Goal: Transaction & Acquisition: Purchase product/service

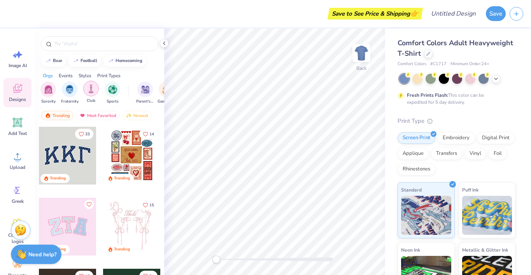
click at [90, 89] on img "filter for Club" at bounding box center [91, 88] width 9 height 9
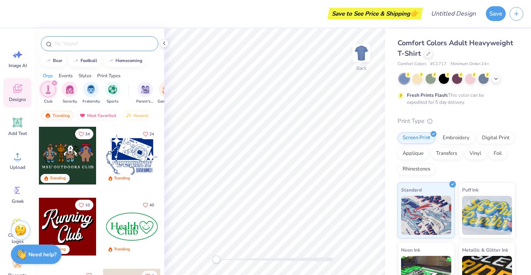
click at [102, 44] on input "text" at bounding box center [104, 44] width 100 height 8
click at [160, 43] on div at bounding box center [164, 43] width 9 height 9
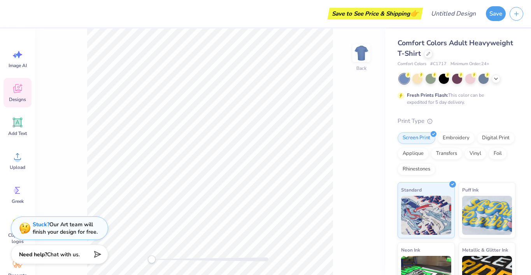
click at [452, 46] on span "Comfort Colors Adult Heavyweight T-Shirt" at bounding box center [456, 48] width 116 height 20
click at [429, 55] on div at bounding box center [428, 53] width 9 height 9
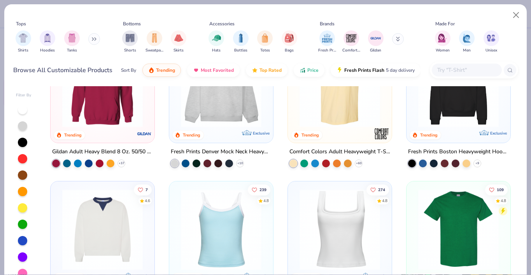
scroll to position [161, 0]
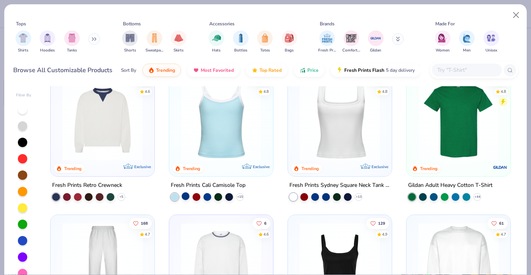
click at [186, 196] on div at bounding box center [186, 196] width 8 height 8
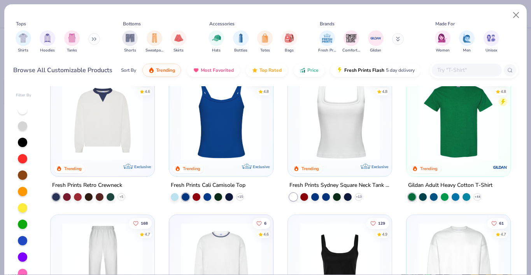
click at [191, 196] on div "+ 15" at bounding box center [207, 197] width 73 height 8
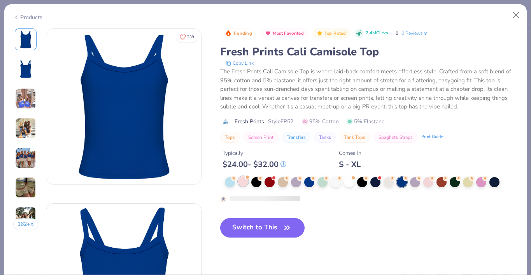
scroll to position [18, 0]
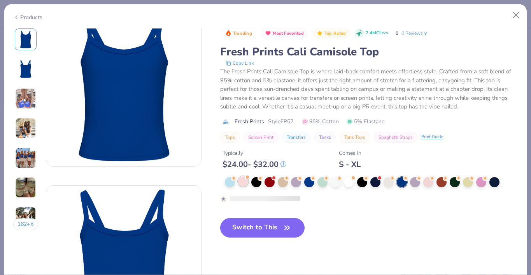
click at [242, 178] on div at bounding box center [243, 181] width 10 height 10
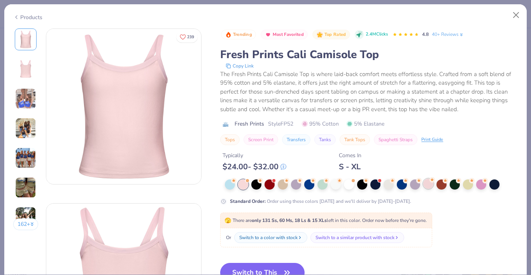
click at [428, 184] on div at bounding box center [429, 183] width 10 height 10
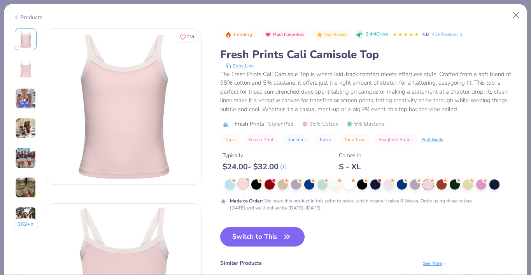
click at [240, 182] on div at bounding box center [243, 183] width 10 height 10
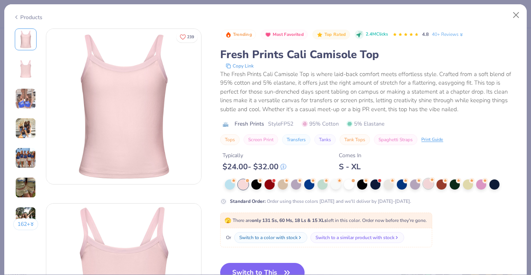
click at [431, 185] on div at bounding box center [429, 183] width 10 height 10
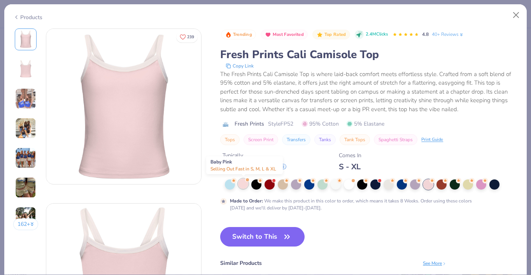
click at [245, 182] on div at bounding box center [243, 183] width 10 height 10
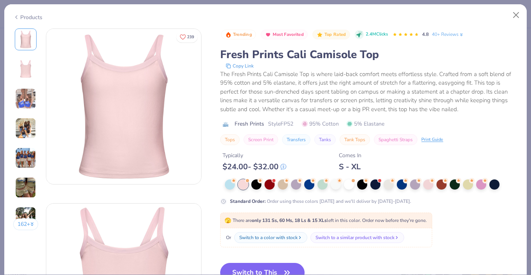
click at [27, 99] on img at bounding box center [25, 98] width 21 height 21
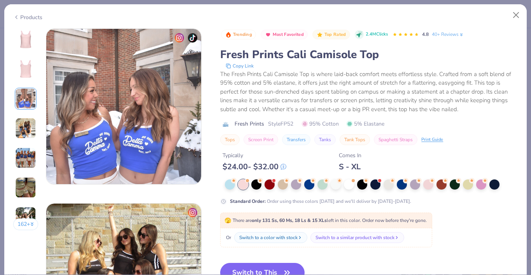
click at [25, 33] on img at bounding box center [25, 39] width 19 height 19
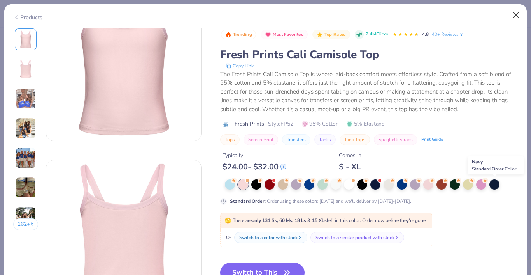
scroll to position [72, 0]
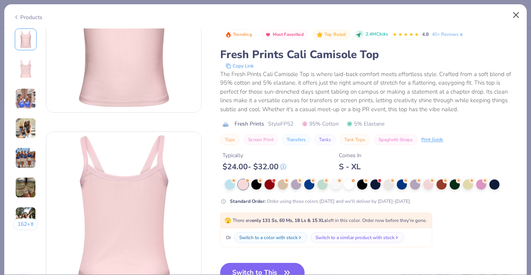
click at [520, 14] on button "Close" at bounding box center [516, 15] width 15 height 15
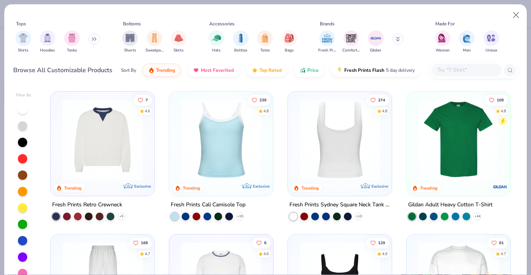
scroll to position [140, 0]
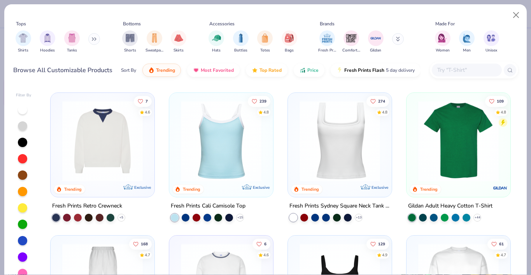
click at [340, 186] on div at bounding box center [340, 143] width 96 height 92
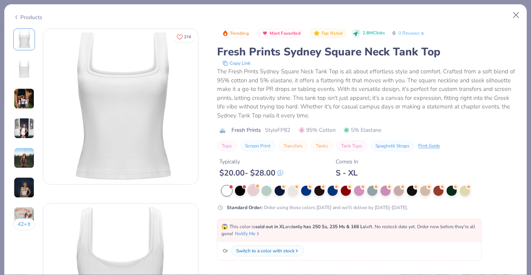
scroll to position [217, 0]
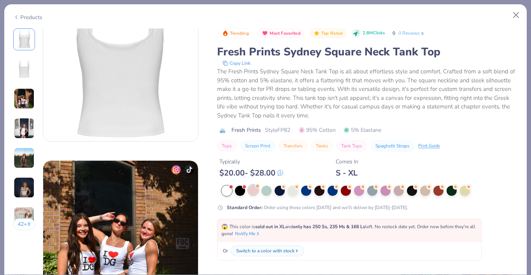
click at [254, 192] on div at bounding box center [253, 190] width 10 height 10
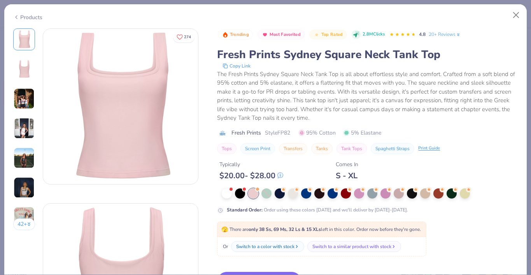
click at [28, 100] on img at bounding box center [24, 98] width 21 height 21
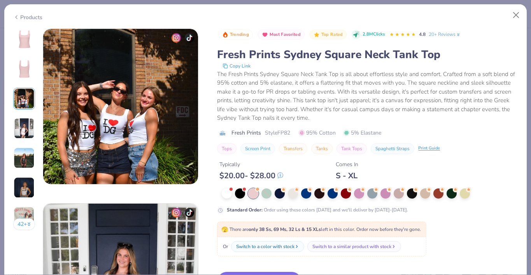
click at [24, 113] on div "42 +" at bounding box center [24, 131] width 22 height 207
click at [26, 131] on img at bounding box center [24, 128] width 21 height 21
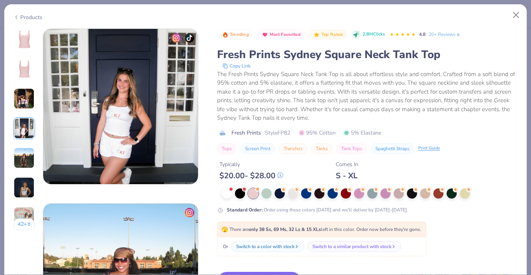
click at [25, 161] on img at bounding box center [24, 157] width 21 height 21
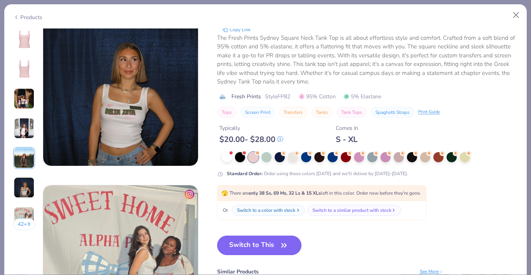
scroll to position [1061, 0]
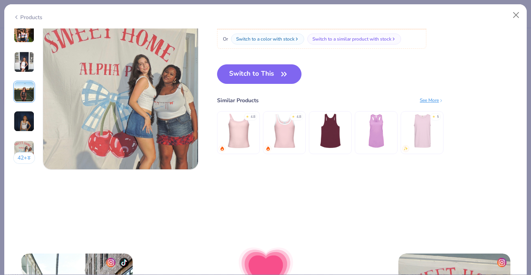
click at [281, 137] on img at bounding box center [284, 130] width 37 height 37
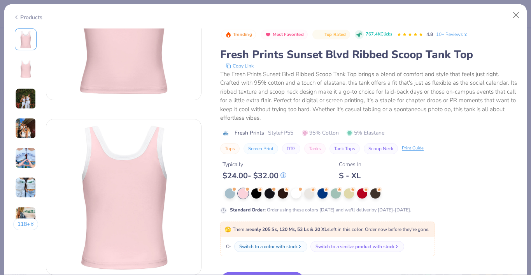
scroll to position [42, 0]
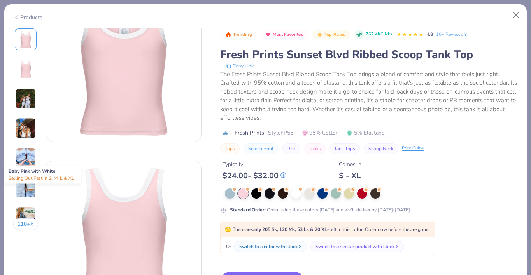
click at [243, 196] on div at bounding box center [243, 193] width 10 height 10
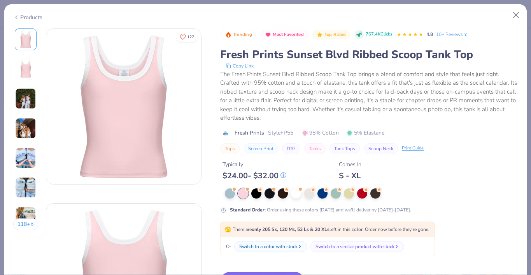
scroll to position [0, 0]
click at [23, 70] on img at bounding box center [25, 69] width 19 height 19
click at [515, 14] on button "Close" at bounding box center [516, 15] width 15 height 15
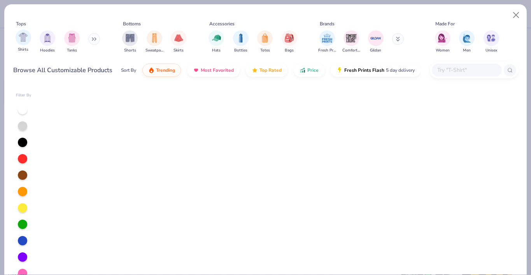
scroll to position [697, 0]
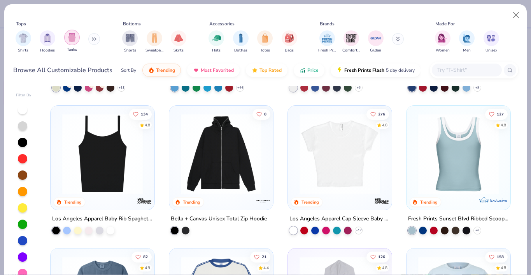
click at [72, 37] on img "filter for Tanks" at bounding box center [72, 37] width 9 height 9
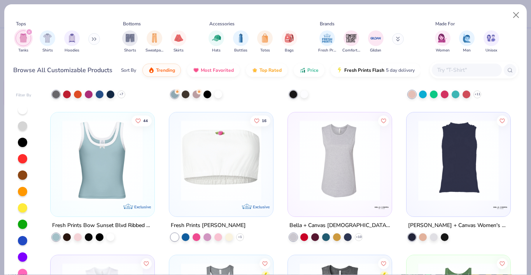
scroll to position [1404, 0]
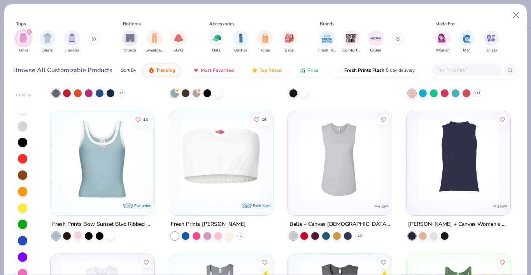
click at [77, 233] on div at bounding box center [78, 235] width 8 height 8
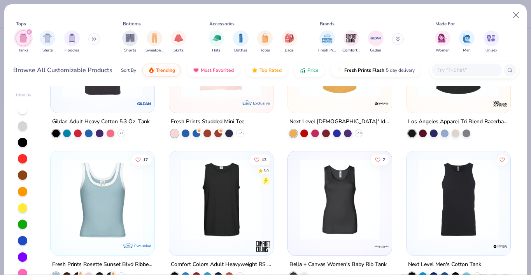
scroll to position [845, 0]
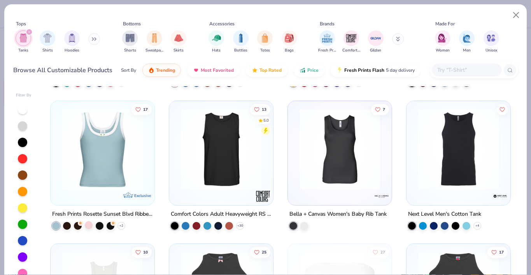
click at [89, 224] on div at bounding box center [89, 225] width 8 height 8
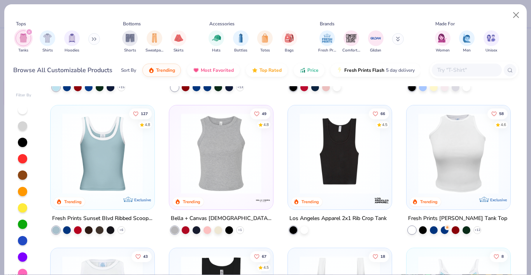
scroll to position [130, 0]
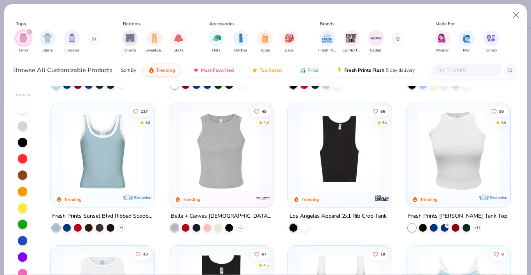
click at [123, 213] on div "Fresh Prints Sunset Blvd Ribbed Scoop Tank Top" at bounding box center [102, 216] width 101 height 10
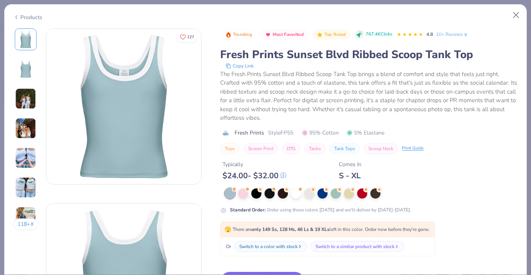
click at [28, 107] on img at bounding box center [25, 98] width 21 height 21
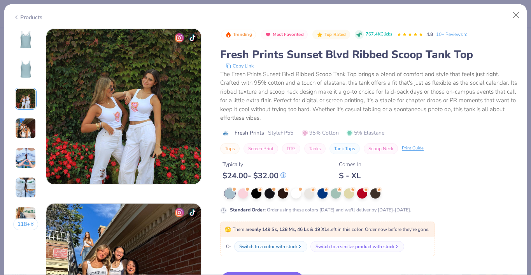
click at [27, 116] on div "118 +" at bounding box center [25, 131] width 25 height 207
click at [26, 131] on img at bounding box center [25, 128] width 21 height 21
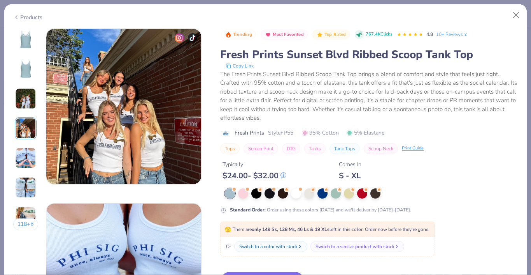
click at [26, 146] on div "118 +" at bounding box center [25, 131] width 25 height 207
click at [28, 189] on img at bounding box center [25, 187] width 21 height 21
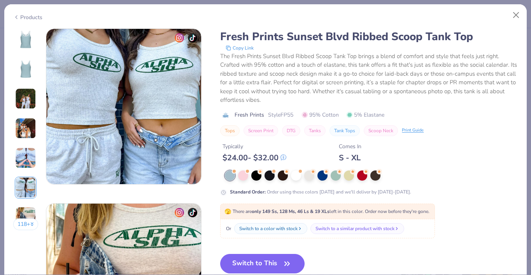
click at [32, 214] on img at bounding box center [25, 216] width 21 height 21
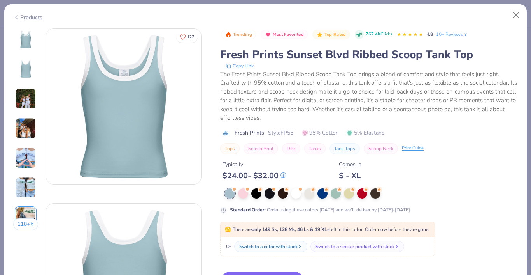
scroll to position [0, 0]
click at [245, 195] on div at bounding box center [243, 192] width 10 height 10
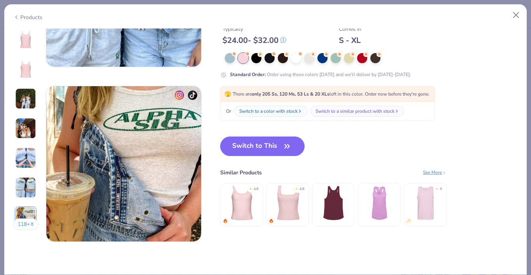
scroll to position [989, 0]
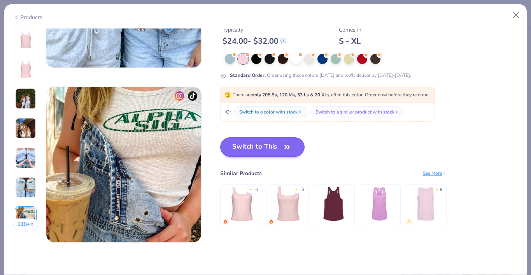
click at [264, 149] on button "Switch to This" at bounding box center [262, 146] width 84 height 19
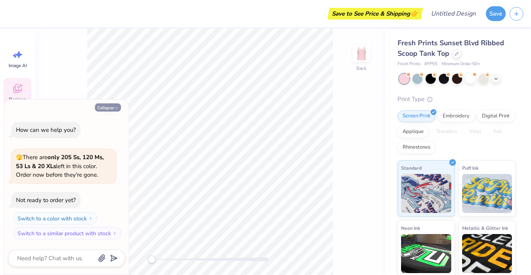
click at [111, 108] on button "Collapse" at bounding box center [108, 107] width 26 height 8
type textarea "x"
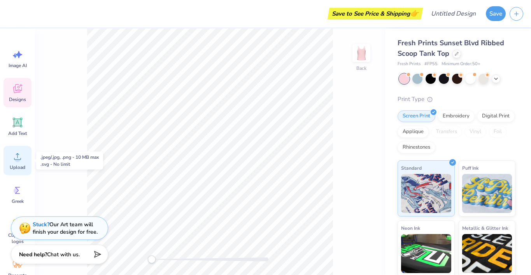
click at [19, 165] on span "Upload" at bounding box center [18, 167] width 16 height 6
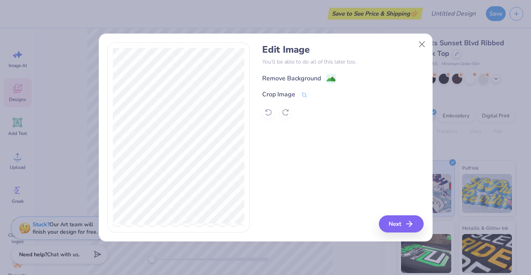
click at [330, 78] on image at bounding box center [331, 79] width 9 height 9
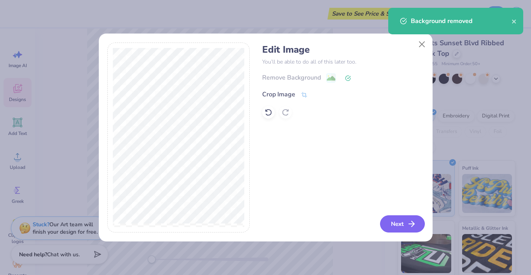
click at [413, 225] on polyline "button" at bounding box center [413, 223] width 3 height 5
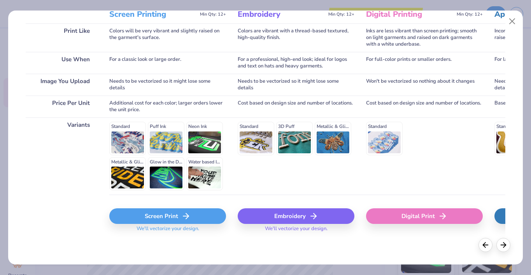
scroll to position [113, 0]
click at [160, 219] on div "Screen Print" at bounding box center [167, 216] width 117 height 16
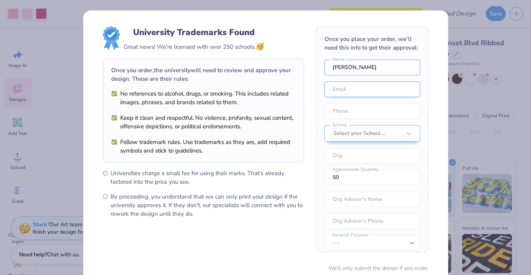
type input "[PERSON_NAME]"
type input "kmk601@msstate.edu"
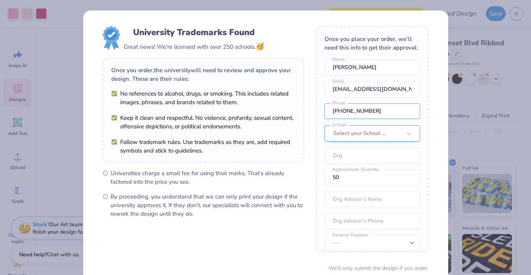
type input "(662) 341-6526"
click at [416, 134] on div "Select your School ..." at bounding box center [373, 133] width 96 height 16
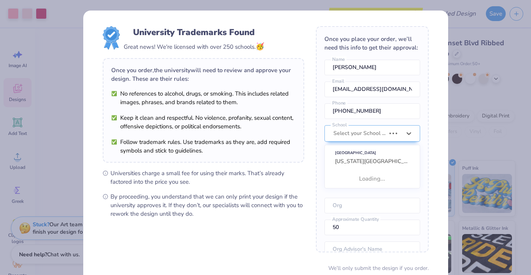
scroll to position [35, 0]
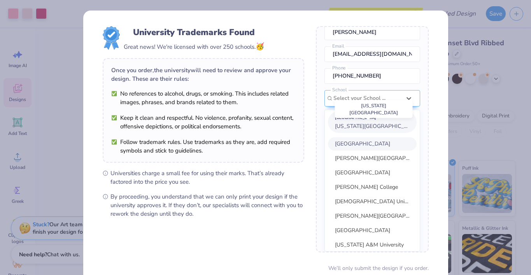
click at [375, 125] on span "[US_STATE][GEOGRAPHIC_DATA]" at bounding box center [377, 125] width 84 height 7
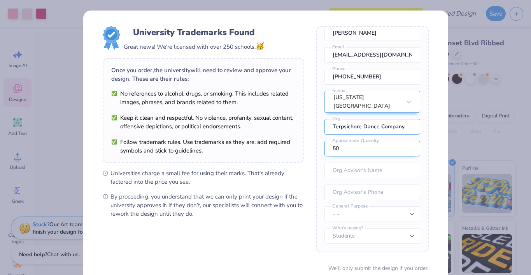
type input "Terpsichore Dance Company"
click at [404, 149] on input "50" at bounding box center [373, 149] width 96 height 16
click at [410, 151] on input "49" at bounding box center [373, 149] width 96 height 16
click at [410, 151] on input "48" at bounding box center [373, 149] width 96 height 16
click at [410, 151] on input "47" at bounding box center [373, 149] width 96 height 16
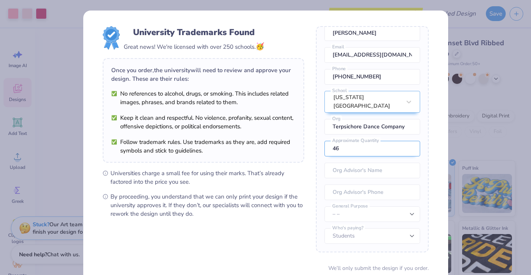
click at [410, 151] on input "46" at bounding box center [373, 149] width 96 height 16
click at [410, 151] on input "45" at bounding box center [373, 149] width 96 height 16
click at [410, 151] on input "44" at bounding box center [373, 149] width 96 height 16
click at [410, 151] on input "43" at bounding box center [373, 149] width 96 height 16
click at [410, 151] on input "42" at bounding box center [373, 149] width 96 height 16
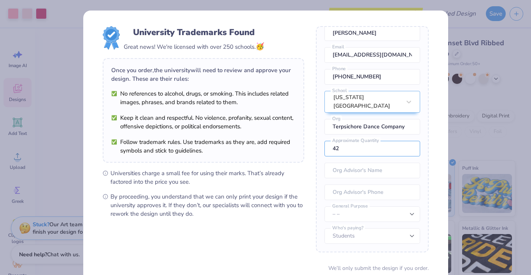
drag, startPoint x: 347, startPoint y: 148, endPoint x: 314, endPoint y: 148, distance: 33.1
click at [314, 148] on form "University Trademarks Found Great news! We're licensed with over 250 schools. 🥳…" at bounding box center [266, 169] width 326 height 287
type input "20"
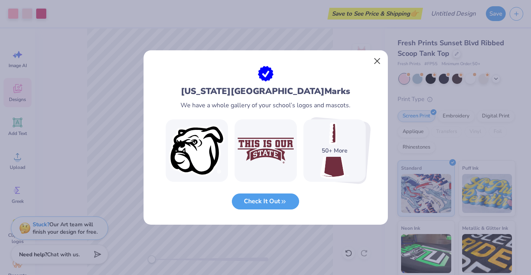
click at [377, 60] on button "Close" at bounding box center [377, 61] width 15 height 15
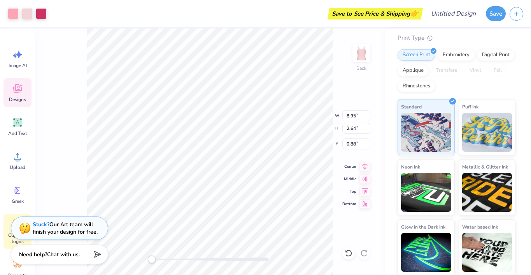
scroll to position [0, 0]
click at [22, 16] on div at bounding box center [27, 12] width 11 height 11
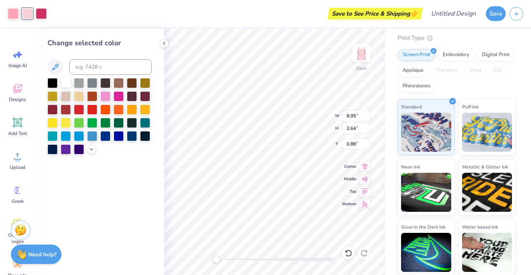
click at [67, 86] on div at bounding box center [66, 82] width 10 height 10
click at [14, 13] on div at bounding box center [13, 12] width 11 height 11
click at [63, 84] on div at bounding box center [66, 82] width 10 height 10
click at [103, 96] on div at bounding box center [105, 95] width 10 height 10
click at [59, 67] on icon at bounding box center [55, 66] width 9 height 9
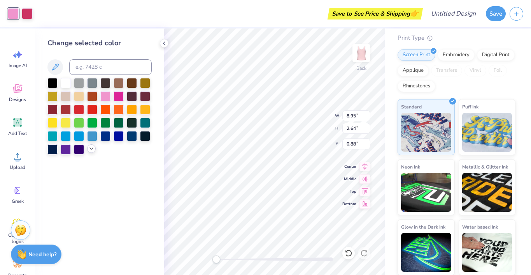
click at [91, 151] on icon at bounding box center [91, 148] width 6 height 6
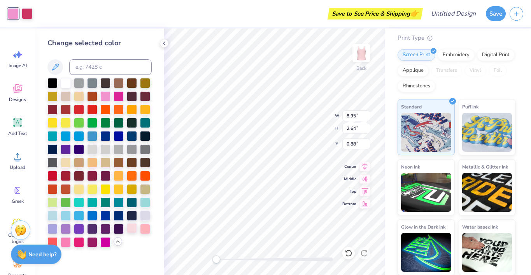
click at [132, 228] on div at bounding box center [132, 228] width 10 height 10
click at [145, 228] on div at bounding box center [145, 228] width 10 height 10
click at [117, 244] on icon at bounding box center [118, 241] width 6 height 6
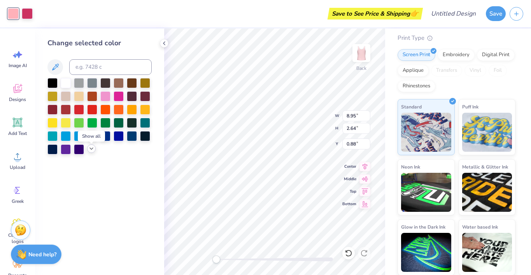
click at [92, 149] on polyline at bounding box center [91, 149] width 3 height 2
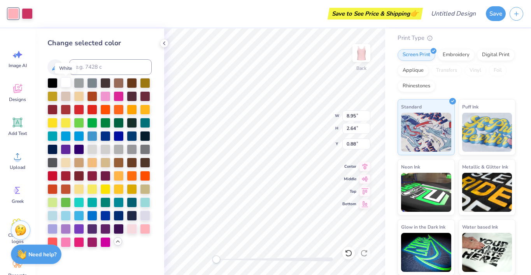
click at [69, 87] on div at bounding box center [66, 82] width 10 height 10
click at [28, 12] on div at bounding box center [27, 12] width 11 height 11
click at [64, 86] on div at bounding box center [66, 82] width 10 height 10
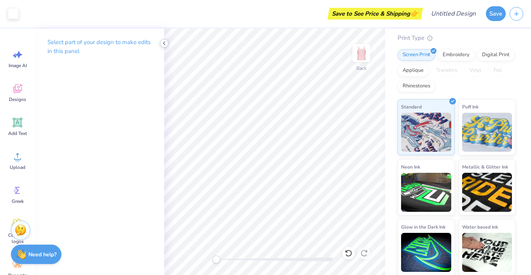
click at [165, 44] on icon at bounding box center [164, 43] width 6 height 6
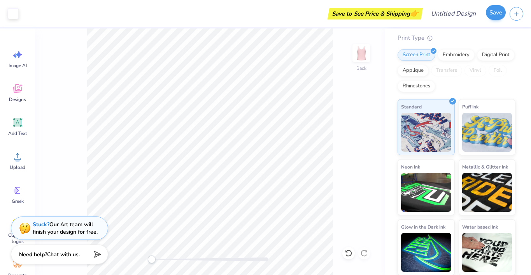
click at [498, 16] on button "Save" at bounding box center [496, 12] width 20 height 15
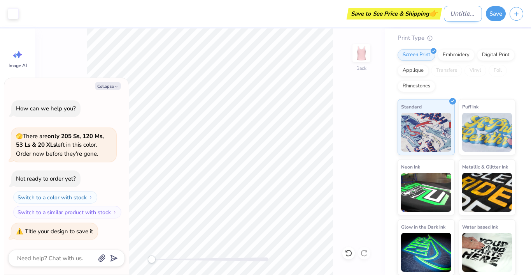
type textarea "x"
click at [447, 13] on input "Design Title" at bounding box center [463, 14] width 38 height 16
type input "T"
type textarea "x"
type input "TD"
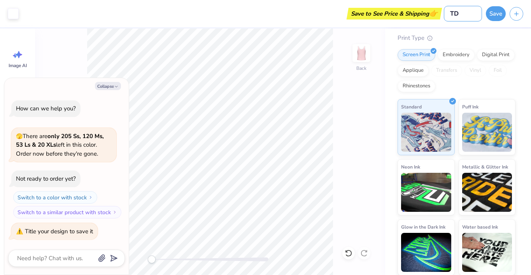
type textarea "x"
type input "TDC"
type textarea "x"
type input "TDC"
type textarea "x"
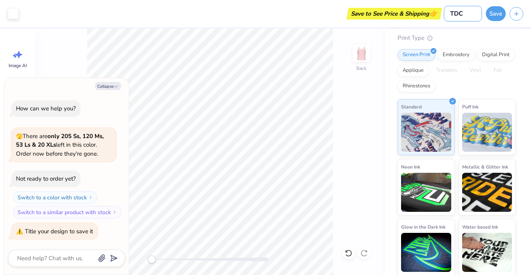
type input "TDC T"
type textarea "x"
type input "TDC Ta"
type textarea "x"
type input "TDC Tan"
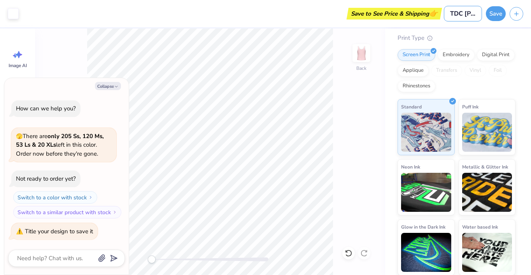
type textarea "x"
type input "TDC Tank"
type textarea "x"
type input "TDC Tank"
click at [500, 13] on button "Save" at bounding box center [496, 12] width 20 height 15
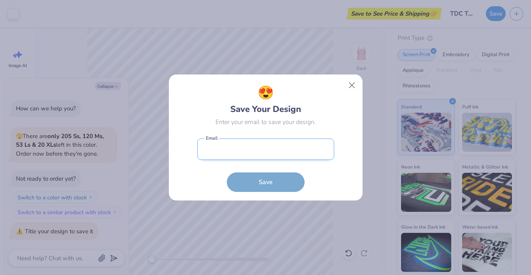
click at [279, 157] on input "email" at bounding box center [265, 148] width 137 height 21
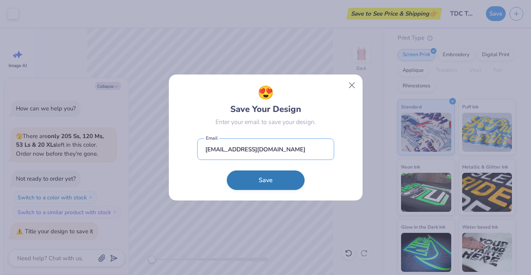
type input "kmk601@msstate.edu"
click at [278, 182] on button "Save" at bounding box center [266, 179] width 78 height 19
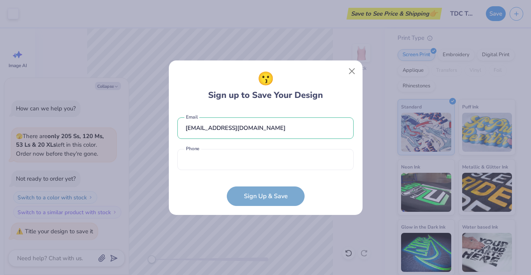
click at [260, 170] on div "kmk601@msstate.edu Email Phone is a required field Phone" at bounding box center [266, 141] width 176 height 64
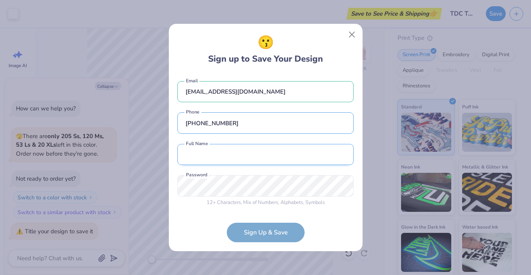
type input "(662) 341-6526"
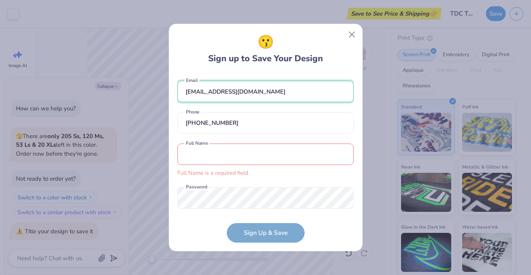
drag, startPoint x: 264, startPoint y: 95, endPoint x: 160, endPoint y: 91, distance: 104.5
type textarea "x"
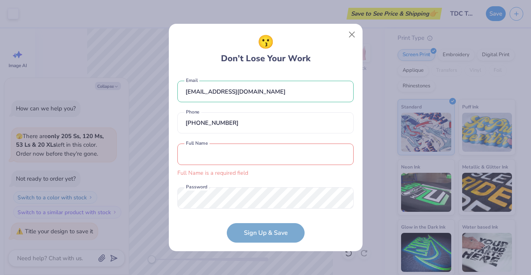
click at [208, 158] on input "text" at bounding box center [266, 153] width 176 height 21
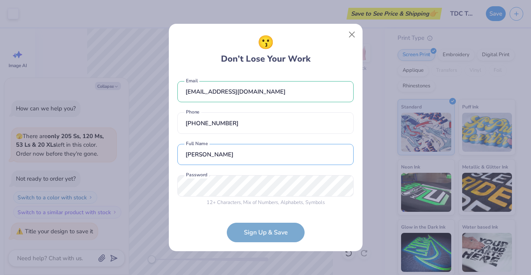
type input "[PERSON_NAME]"
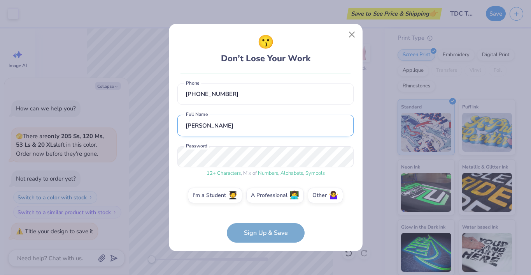
click at [198, 124] on input "[PERSON_NAME]" at bounding box center [266, 124] width 176 height 21
drag, startPoint x: 236, startPoint y: 125, endPoint x: 163, endPoint y: 125, distance: 72.4
click at [163, 125] on div "😗 Don’t Lose Your Work kmk601@msstate.edu Email (662) 341-6526 Phone Katelyn Ka…" at bounding box center [265, 137] width 531 height 275
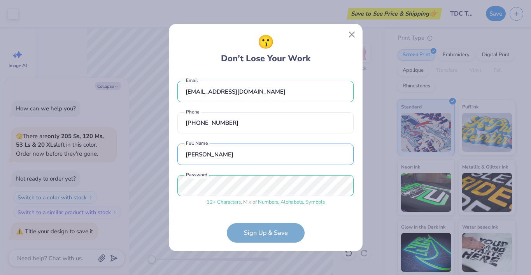
scroll to position [0, 0]
drag, startPoint x: 268, startPoint y: 94, endPoint x: 149, endPoint y: 93, distance: 119.5
click at [149, 93] on div "😗 Don’t Lose Your Work kmk601@msstate.edu Email (662) 341-6526 Phone Katelyn Ka…" at bounding box center [265, 137] width 531 height 275
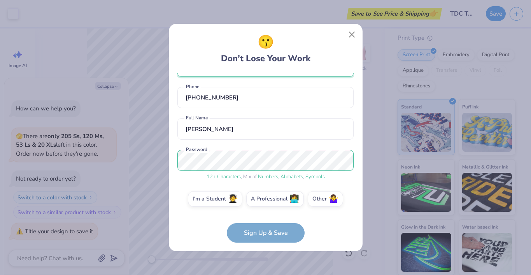
scroll to position [27, 0]
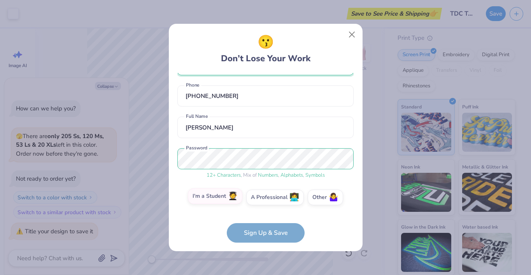
type input "[EMAIL_ADDRESS][DOMAIN_NAME]"
click at [221, 200] on label "I'm a Student 🧑‍🎓" at bounding box center [215, 196] width 55 height 16
click at [263, 223] on input "I'm a Student 🧑‍🎓" at bounding box center [265, 225] width 5 height 5
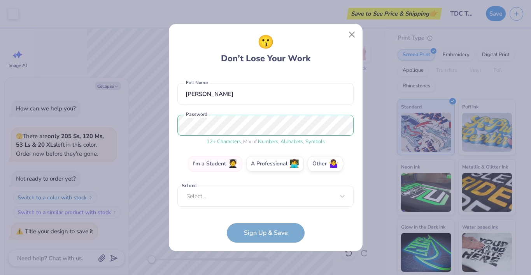
scroll to position [56, 0]
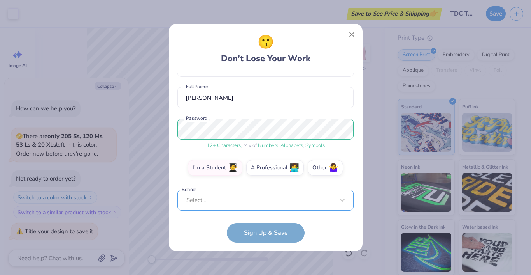
click at [259, 205] on div "Select..." at bounding box center [266, 199] width 176 height 21
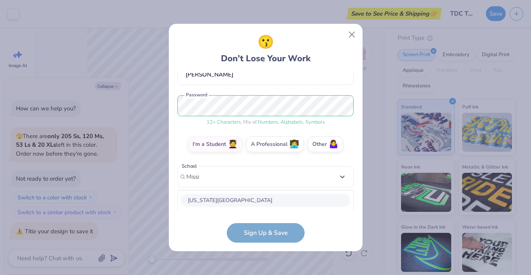
scroll to position [177, 0]
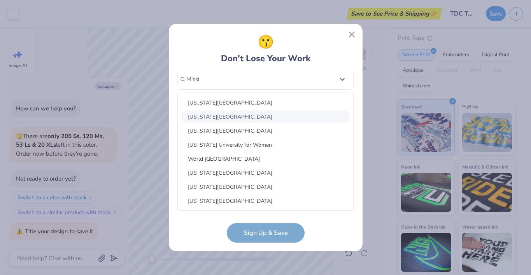
click at [230, 115] on div "[US_STATE][GEOGRAPHIC_DATA]" at bounding box center [265, 116] width 169 height 13
type input "Missi"
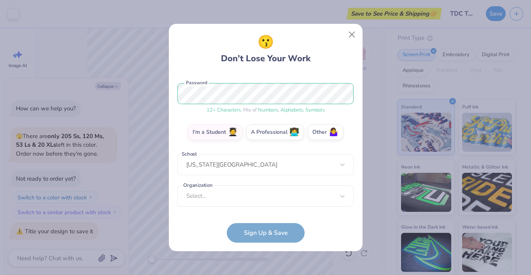
scroll to position [92, 0]
click at [263, 201] on div "Select..." at bounding box center [266, 195] width 176 height 21
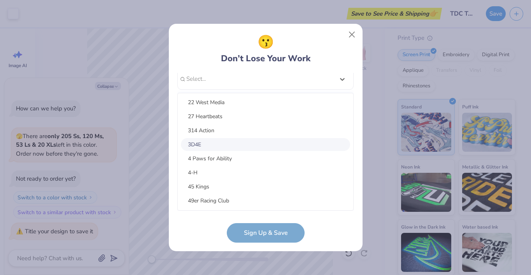
scroll to position [208, 0]
click at [250, 232] on form "msu.terpsichore@gmail.com Email (662) 341-6526 Phone Katelyn Kaplan Full Name 1…" at bounding box center [266, 157] width 176 height 169
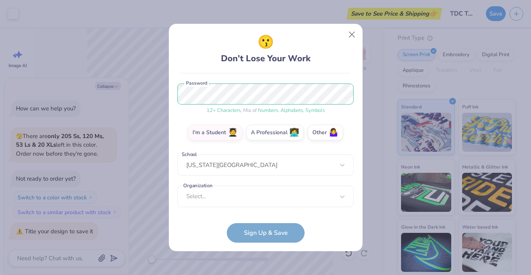
click at [257, 232] on form "msu.terpsichore@gmail.com Email (662) 341-6526 Phone Katelyn Kaplan Full Name 1…" at bounding box center [266, 157] width 176 height 169
click at [245, 203] on div "Select..." at bounding box center [266, 195] width 176 height 21
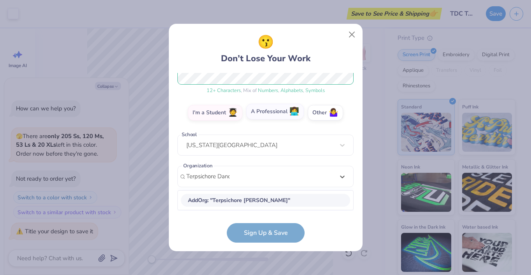
scroll to position [111, 0]
type input "Terpsichore Dance Company"
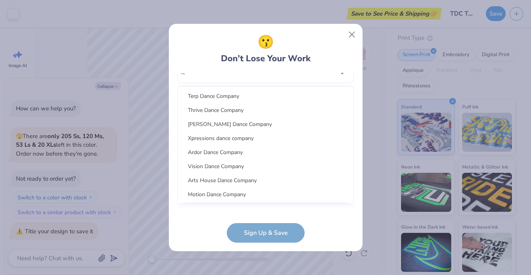
scroll to position [92, 0]
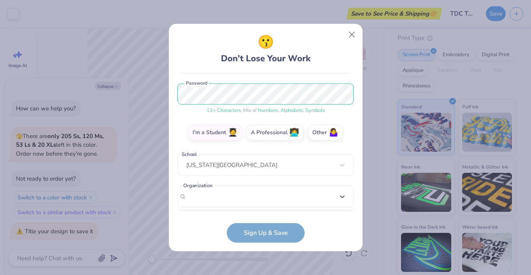
click at [338, 79] on div "msu.terpsichore@gmail.com Email (662) 341-6526 Phone Katelyn Kaplan Full Name 1…" at bounding box center [266, 141] width 176 height 137
click at [222, 198] on div "Select is focused ,type to refine list, press Down to open the menu, Select..." at bounding box center [266, 195] width 176 height 21
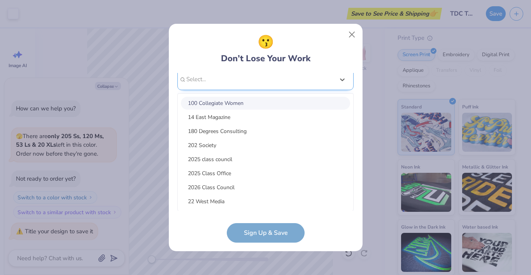
click at [217, 84] on div "msu.terpsichore@gmail.com Email (662) 341-6526 Phone Katelyn Kaplan Full Name 1…" at bounding box center [266, 141] width 176 height 137
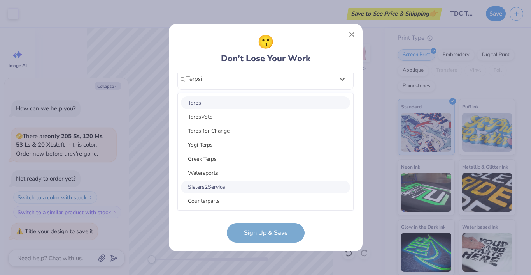
scroll to position [118, 0]
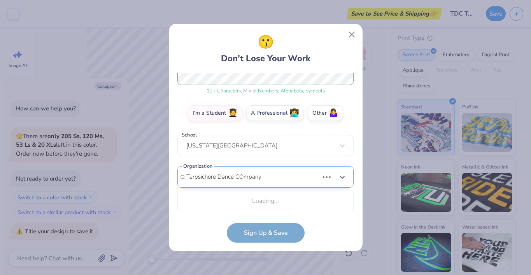
type input "Terpsichore Dance COmpany"
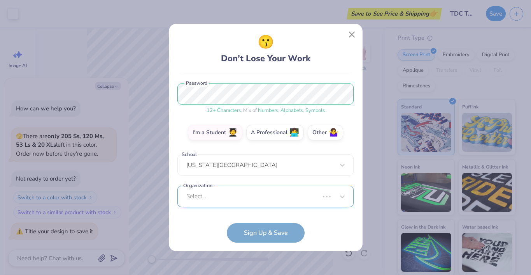
click at [233, 188] on div "Select..." at bounding box center [266, 195] width 176 height 21
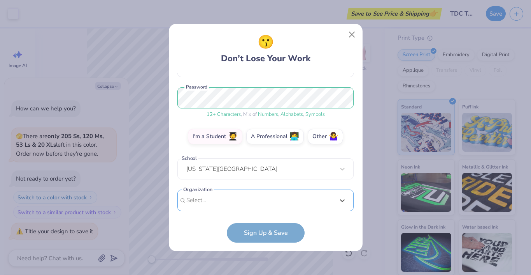
click at [223, 195] on div "option focused, 8 of 60. 60 results available. Use Up and Down to choose option…" at bounding box center [266, 260] width 176 height 142
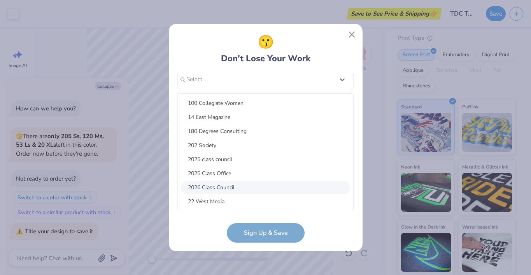
click at [259, 236] on form "msu.terpsichore@gmail.com Email (662) 341-6526 Phone Katelyn Kaplan Full Name 1…" at bounding box center [266, 157] width 176 height 169
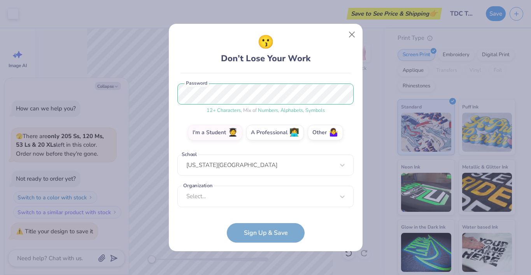
click at [259, 236] on form "msu.terpsichore@gmail.com Email (662) 341-6526 Phone Katelyn Kaplan Full Name 1…" at bounding box center [266, 157] width 176 height 169
click at [227, 132] on label "I'm a Student 🧑‍🎓" at bounding box center [215, 131] width 55 height 16
click at [263, 223] on input "I'm a Student 🧑‍🎓" at bounding box center [265, 225] width 5 height 5
click at [258, 131] on label "A Professional 👩‍💻" at bounding box center [275, 131] width 58 height 16
click at [263, 223] on input "A Professional 👩‍💻" at bounding box center [265, 225] width 5 height 5
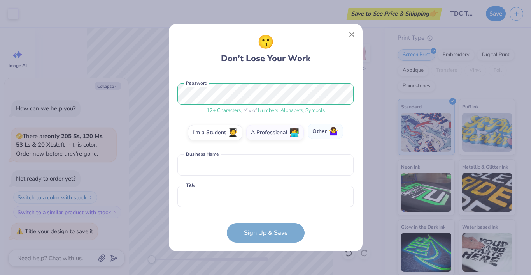
click at [322, 134] on label "Other 🤷‍♀️" at bounding box center [325, 131] width 35 height 16
click at [268, 223] on input "Other 🤷‍♀️" at bounding box center [265, 225] width 5 height 5
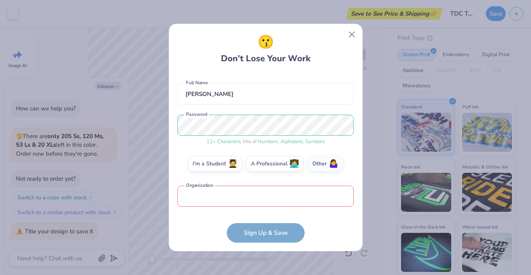
click at [260, 236] on form "msu.terpsichore@gmail.com Email (662) 341-6526 Phone Katelyn Kaplan Full Name 1…" at bounding box center [266, 157] width 176 height 169
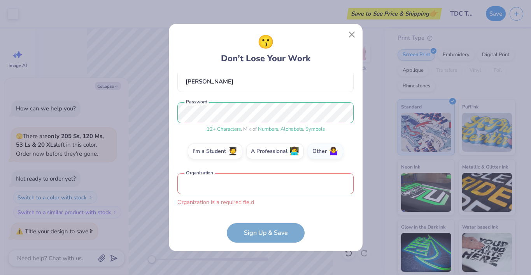
scroll to position [72, 0]
click at [195, 176] on input "text" at bounding box center [266, 183] width 176 height 21
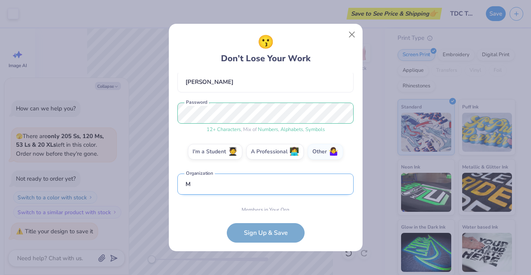
scroll to position [107, 0]
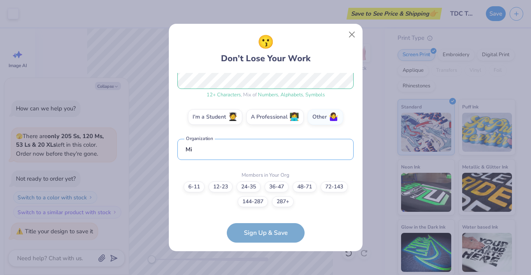
type input "M"
type input "Terpsichore Dance Company"
click at [225, 188] on label "12-23" at bounding box center [221, 185] width 24 height 11
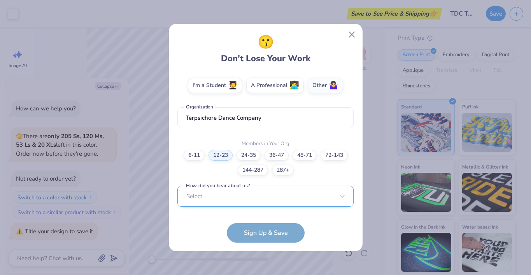
click at [260, 199] on div "Select..." at bounding box center [266, 195] width 176 height 21
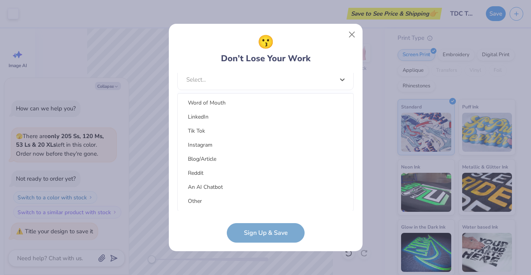
scroll to position [0, 0]
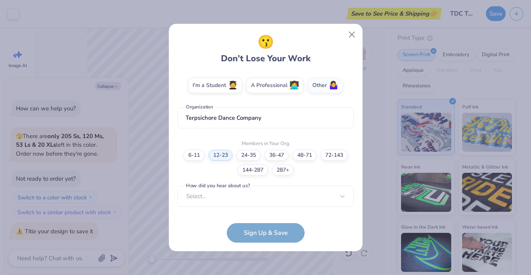
click at [338, 231] on form "msu.terpsichore@gmail.com Email (662) 341-6526 Phone Katelyn Kaplan Full Name 1…" at bounding box center [266, 157] width 176 height 169
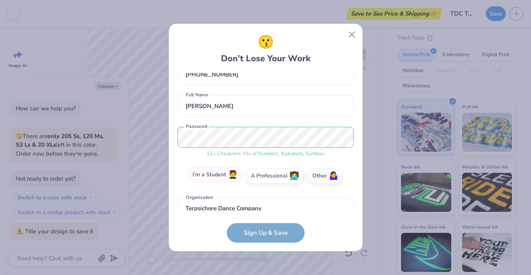
click at [203, 182] on label "I'm a Student 🧑‍🎓" at bounding box center [215, 175] width 55 height 16
click at [263, 223] on input "I'm a Student 🧑‍🎓" at bounding box center [265, 225] width 5 height 5
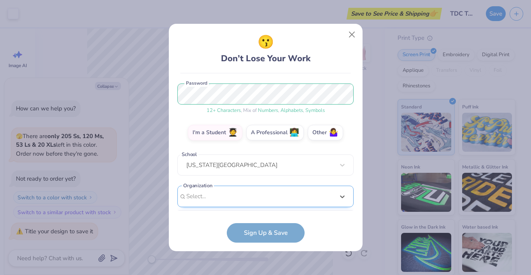
click at [215, 198] on div "option focused, 1 of 60. 60 results available. Use Up and Down to choose option…" at bounding box center [266, 256] width 176 height 142
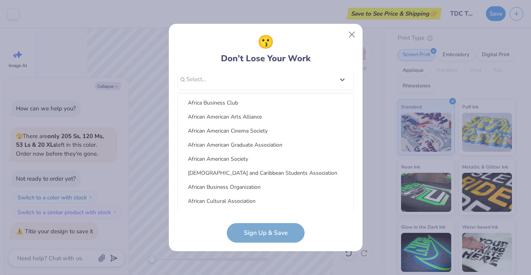
scroll to position [0, 0]
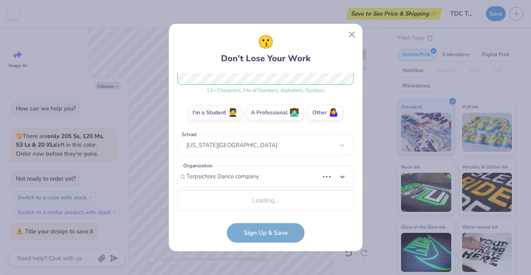
click at [219, 200] on div "Loading..." at bounding box center [266, 200] width 176 height 16
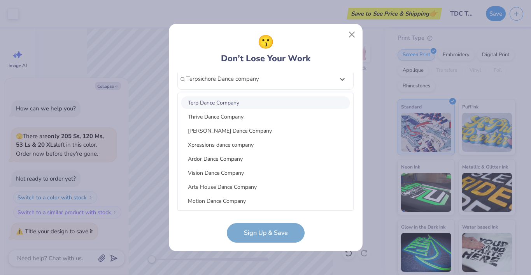
click at [219, 200] on div "Motion Dance Company" at bounding box center [265, 200] width 169 height 13
type input "Terpsichore Dance company"
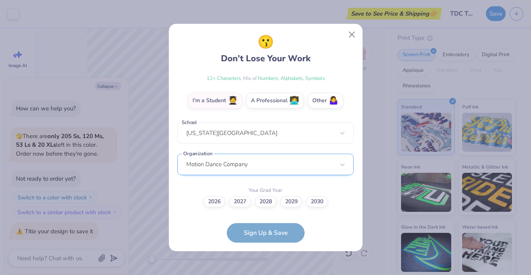
click at [201, 163] on div "Motion Dance Company" at bounding box center [266, 163] width 176 height 21
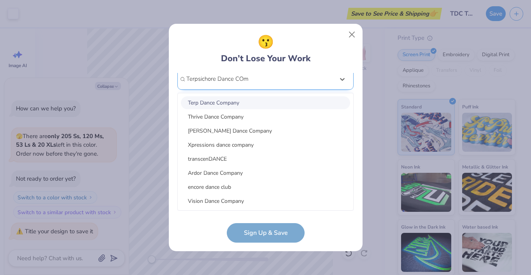
click at [234, 99] on div "Terp Dance Company" at bounding box center [265, 102] width 169 height 13
type input "Terpsichore Dance COm"
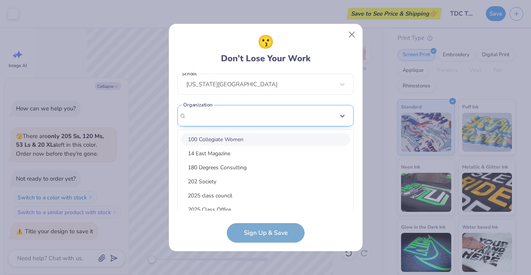
click at [197, 162] on div "option focused, 1 of 180. 180 results available. Use Up and Down to choose opti…" at bounding box center [266, 176] width 176 height 142
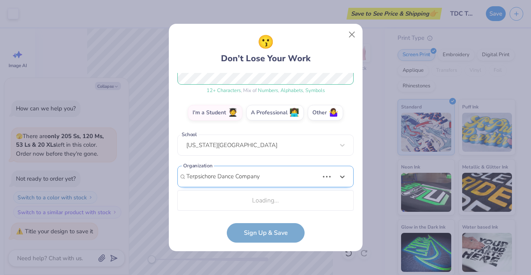
click at [223, 197] on div "Loading..." at bounding box center [266, 200] width 176 height 16
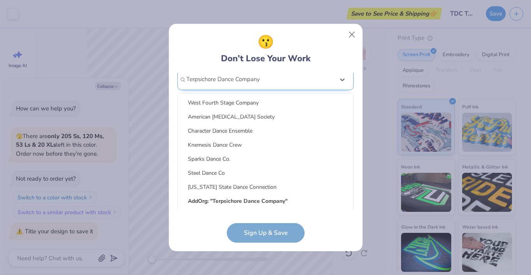
scroll to position [209, 0]
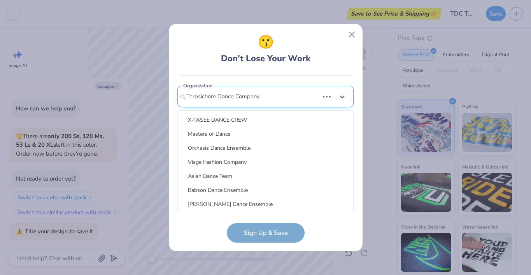
click at [209, 211] on div "Chaos Dance Crew" at bounding box center [265, 217] width 169 height 13
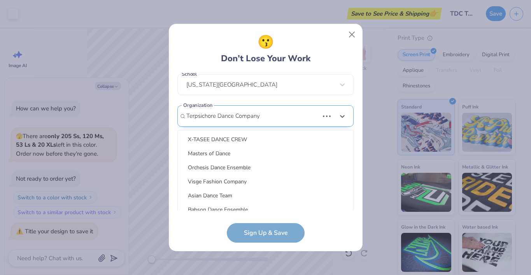
type input "Terpsichore Dance Company"
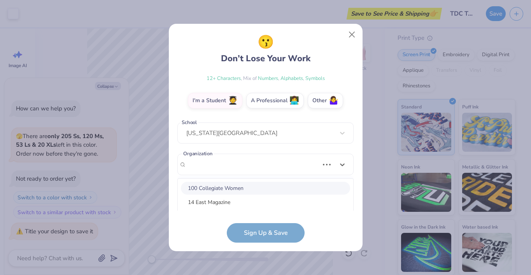
click at [231, 165] on div "option focused, 1 of 180. 180 results available. Use Up and Down to choose opti…" at bounding box center [266, 224] width 176 height 142
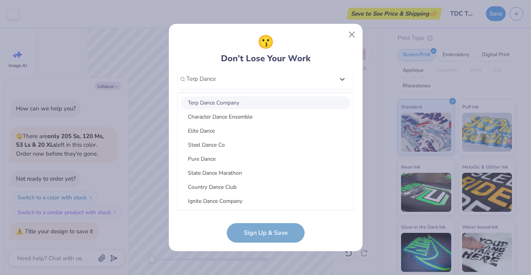
click at [222, 100] on div "Terp Dance Company" at bounding box center [265, 102] width 169 height 13
type input "Terp Dance"
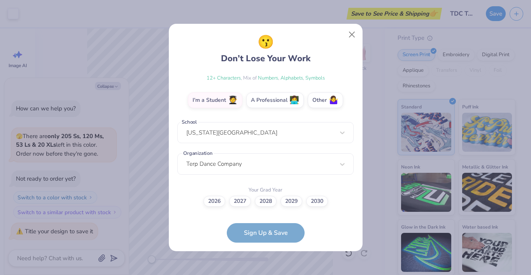
scroll to position [123, 0]
click at [245, 199] on label "2027" at bounding box center [240, 200] width 22 height 11
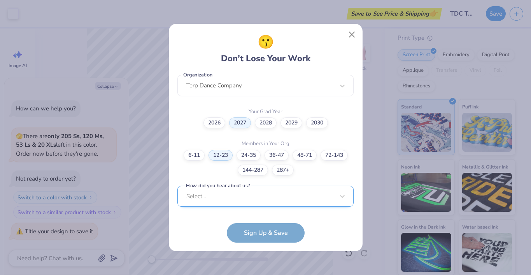
click at [265, 195] on div "Select..." at bounding box center [266, 195] width 176 height 21
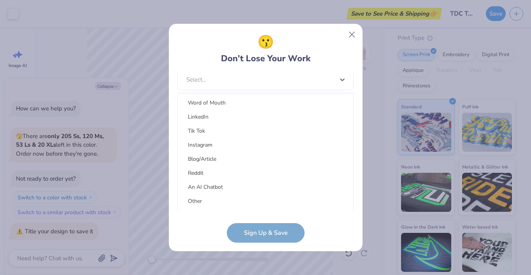
scroll to position [99, 0]
click at [199, 200] on div "Other" at bounding box center [265, 200] width 169 height 13
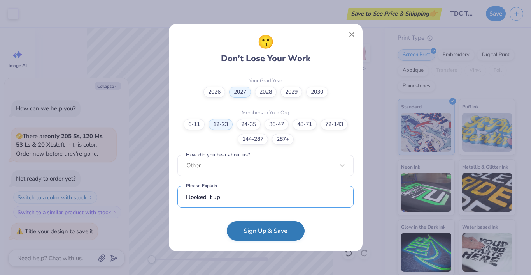
type input "I looked it up"
click at [276, 223] on button "Sign Up & Save" at bounding box center [266, 230] width 78 height 19
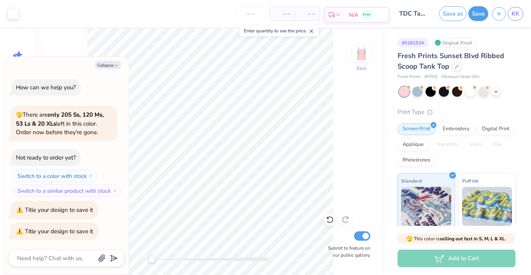
click at [363, 16] on div "Free" at bounding box center [367, 14] width 11 height 7
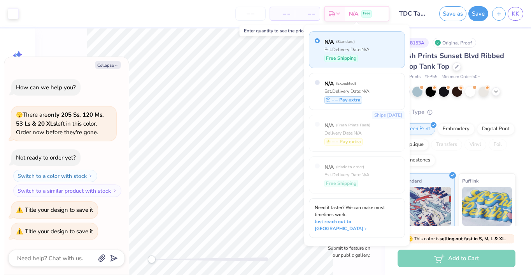
click at [512, 40] on div "# 518153A Original Proof" at bounding box center [457, 43] width 118 height 10
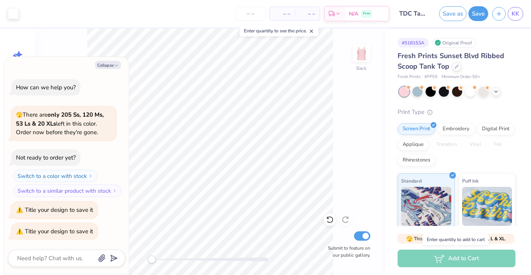
click at [447, 264] on div "Add to Cart" at bounding box center [457, 258] width 118 height 18
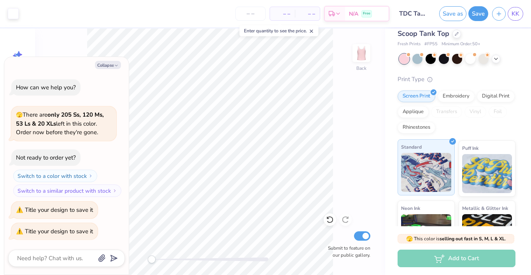
scroll to position [34, 0]
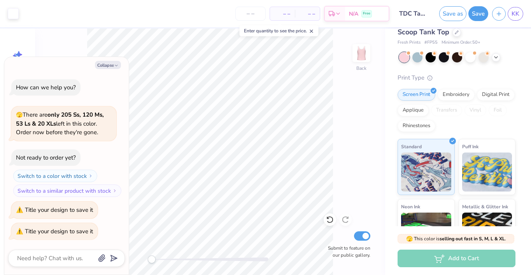
click at [407, 60] on div at bounding box center [404, 57] width 10 height 10
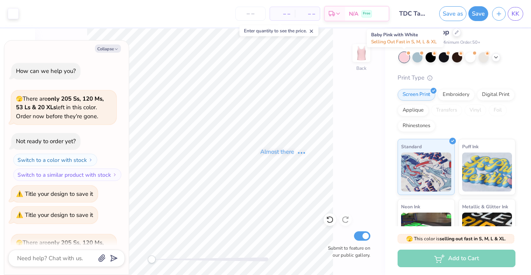
scroll to position [83, 0]
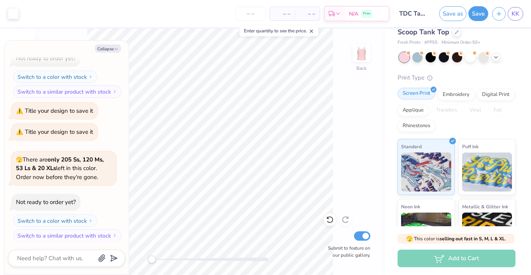
click at [422, 97] on div "Screen Print" at bounding box center [417, 94] width 38 height 12
click at [422, 158] on img at bounding box center [426, 170] width 50 height 39
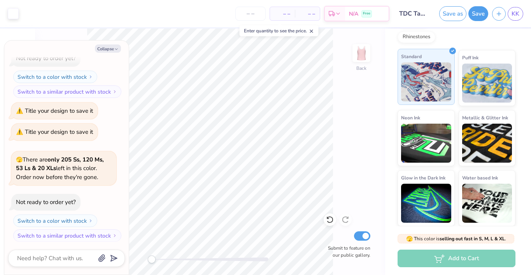
scroll to position [123, 0]
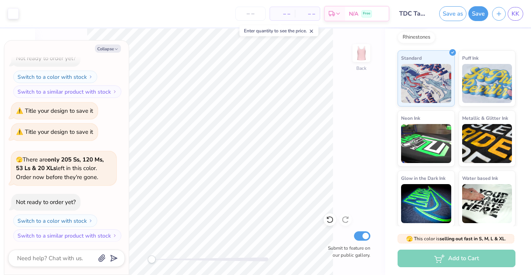
click at [449, 257] on div "Add to Cart" at bounding box center [457, 258] width 118 height 18
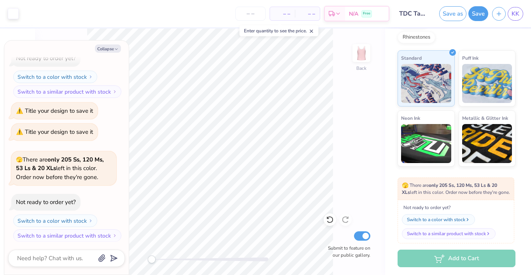
click at [434, 177] on div "🫣 There are only 205 Ss, 120 Ms, 53 Ls & 20 XLs left in this color. Order now b…" at bounding box center [456, 188] width 117 height 23
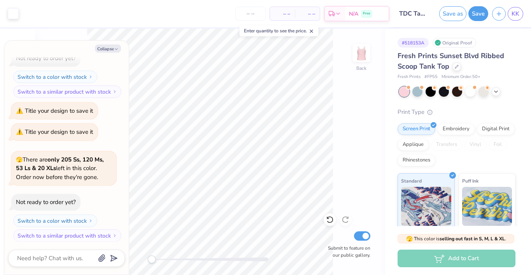
scroll to position [0, 0]
click at [112, 47] on button "Collapse" at bounding box center [108, 48] width 26 height 8
type textarea "x"
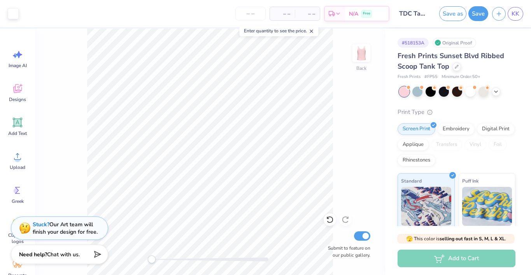
click at [19, 14] on div "Art colors – – Per Item – – Total Est. Delivery N/A Free Design Title TDC Tank …" at bounding box center [265, 13] width 531 height 27
click at [12, 14] on div at bounding box center [13, 12] width 11 height 11
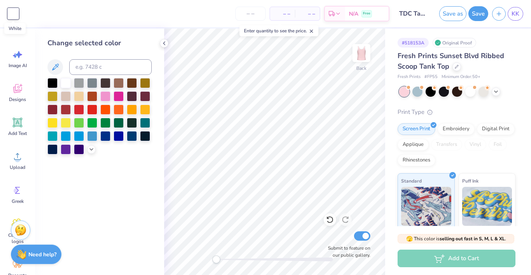
click at [12, 14] on div at bounding box center [13, 13] width 11 height 11
click at [257, 16] on input "number" at bounding box center [251, 14] width 30 height 14
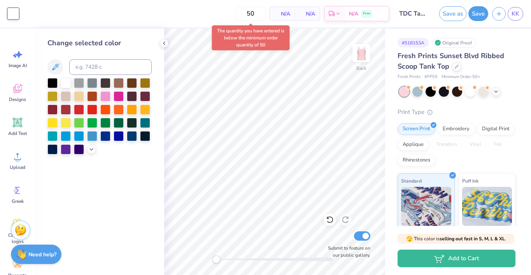
click at [287, 15] on span "N/A" at bounding box center [283, 14] width 16 height 8
click at [262, 13] on span "$29.20" at bounding box center [253, 14] width 17 height 8
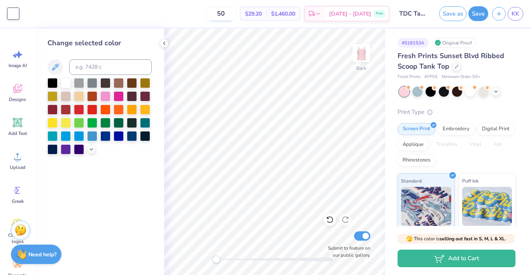
click at [234, 9] on input "50" at bounding box center [221, 14] width 30 height 14
click at [230, 14] on input "50" at bounding box center [221, 14] width 30 height 14
click at [504, 128] on div "Digital Print" at bounding box center [496, 128] width 38 height 12
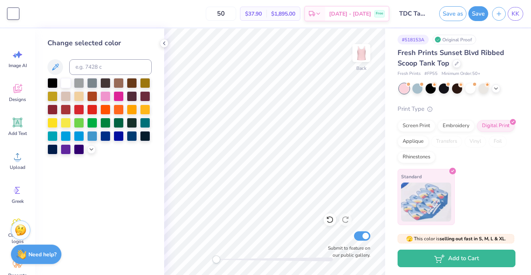
scroll to position [3, 0]
click at [232, 16] on input "50" at bounding box center [221, 14] width 30 height 14
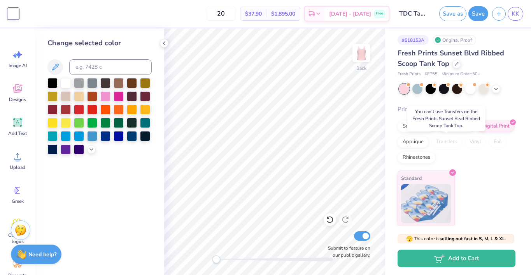
type input "50"
click at [447, 156] on div "Screen Print Embroidery Digital Print Applique Transfers Vinyl Foil Rhinestones" at bounding box center [457, 141] width 118 height 43
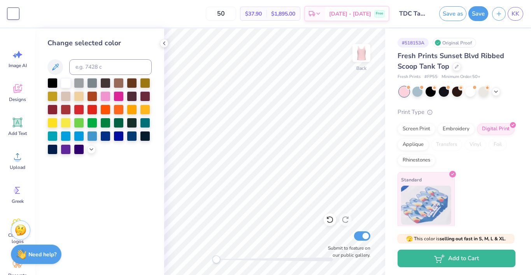
scroll to position [0, 0]
click at [21, 255] on img at bounding box center [21, 253] width 10 height 10
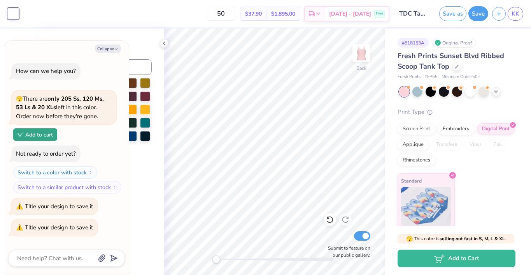
scroll to position [108, 0]
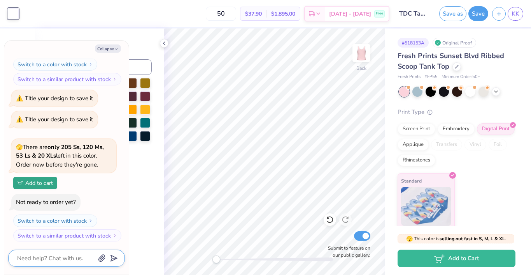
click at [49, 260] on textarea at bounding box center [55, 258] width 79 height 10
type textarea "x"
type textarea "I"
type textarea "x"
type textarea "I"
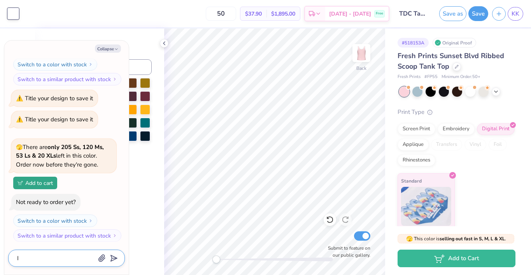
type textarea "x"
type textarea "I o"
type textarea "x"
type textarea "I on"
type textarea "x"
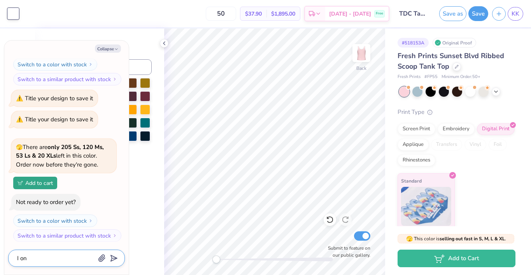
type textarea "I onl"
type textarea "x"
type textarea "I only"
type textarea "x"
type textarea "I only"
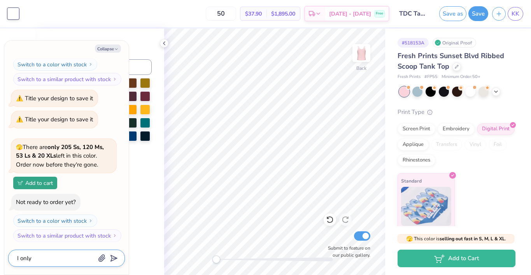
type textarea "x"
type textarea "I only n"
type textarea "x"
type textarea "I only ne"
type textarea "x"
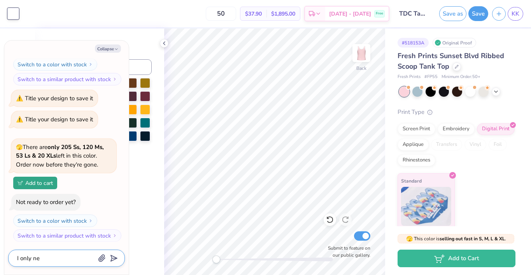
type textarea "I only nee"
type textarea "x"
type textarea "I only need"
type textarea "x"
type textarea "I only need"
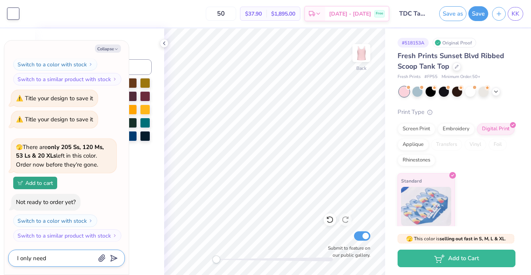
type textarea "x"
type textarea "I only need 2"
type textarea "x"
type textarea "I only need 20"
type textarea "x"
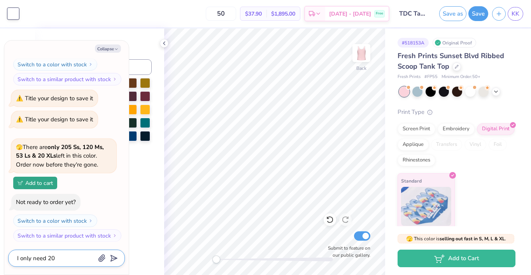
type textarea "I only need 20,"
type textarea "x"
type textarea "I only need 20,"
type textarea "x"
type textarea "I only need 20, w"
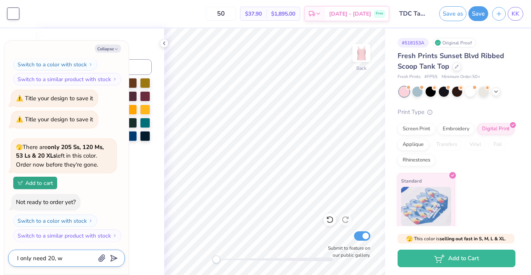
type textarea "x"
type textarea "I only need 20, wh"
type textarea "x"
type textarea "I only need 20, wha"
type textarea "x"
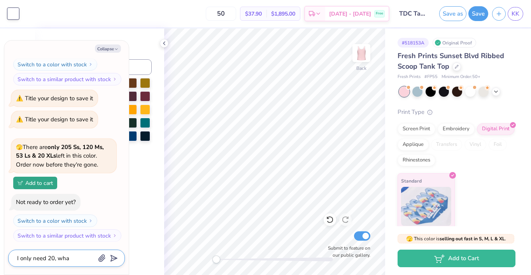
type textarea "I only need 20, what"
type textarea "x"
type textarea "I only need 20, what"
type textarea "x"
type textarea "I only need 20, what t"
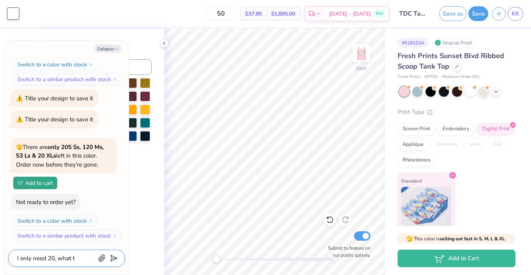
type textarea "x"
type textarea "I only need 20, what ta"
type textarea "x"
type textarea "I only need 20, what tan"
type textarea "x"
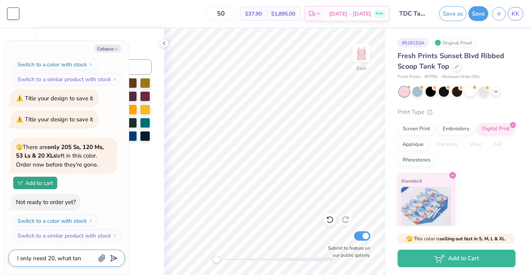
type textarea "I only need 20, what tank"
type textarea "x"
type textarea "I only need 20, what tank"
type textarea "x"
type textarea "I only need 20, what tank t"
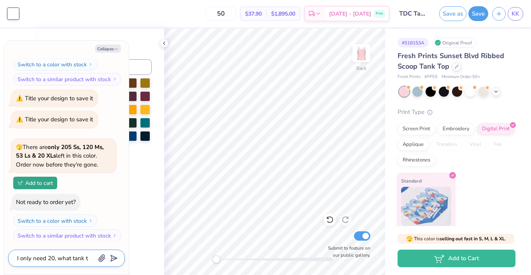
type textarea "x"
type textarea "I only need 20, what tank to"
type textarea "x"
type textarea "I only need 20, what tank top"
type textarea "x"
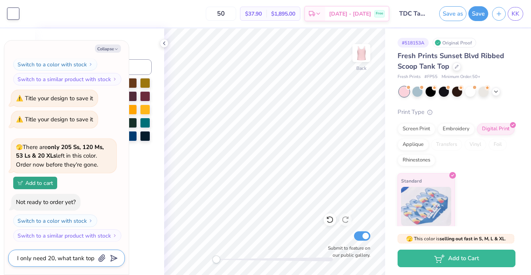
type textarea "I only need 20, what tank tops"
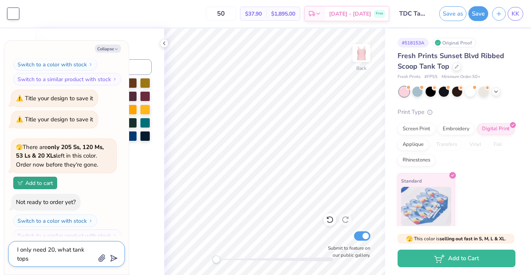
type textarea "x"
type textarea "I only need 20, what tank tops"
type textarea "x"
type textarea "I only need 20, what tank tops d"
type textarea "x"
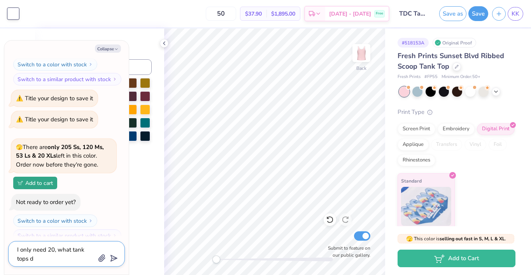
type textarea "I only need 20, what tank tops do"
type textarea "x"
type textarea "I only need 20, what tank tops don"
type textarea "x"
type textarea "I only need 20, what tank tops dont"
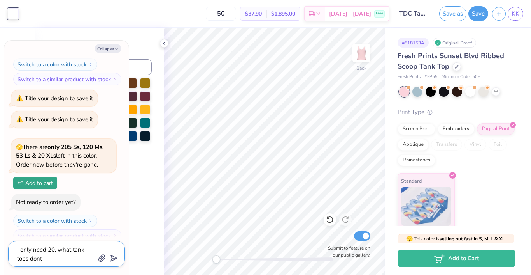
type textarea "x"
type textarea "I only need 20, what tank tops don't"
type textarea "x"
type textarea "I only need 20, what tank tops don't g"
type textarea "x"
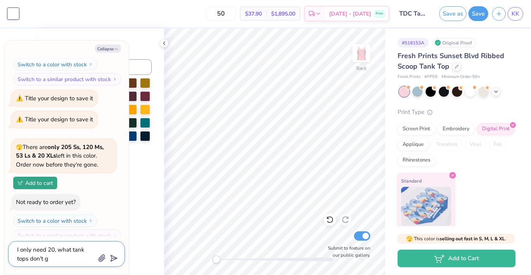
type textarea "I only need 20, what tank tops don't ga"
type textarea "x"
type textarea "I only need 20, what tank tops don't gac"
type textarea "x"
type textarea "I only need 20, what tank tops don't gacv"
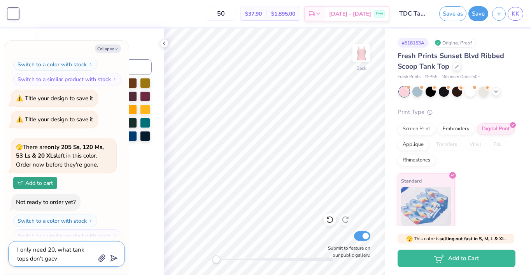
type textarea "x"
type textarea "I only need 20, what tank tops don't gacve"
type textarea "x"
type textarea "I only need 20, what tank tops don't gacv"
type textarea "x"
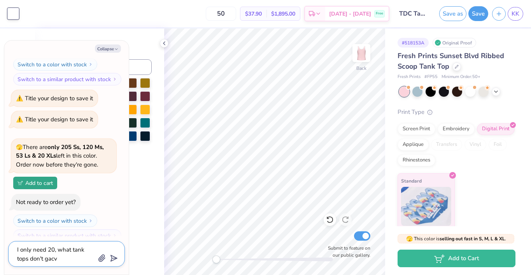
type textarea "I only need 20, what tank tops don't gac"
type textarea "x"
type textarea "I only need 20, what tank tops don't ga"
type textarea "x"
type textarea "I only need 20, what tank tops don't g"
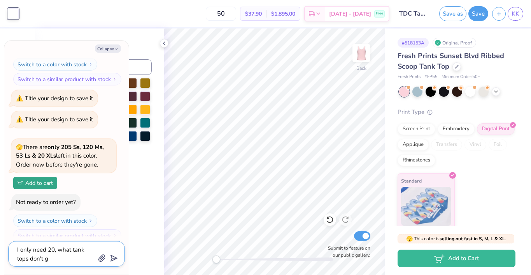
type textarea "x"
type textarea "I only need 20, what tank tops don't"
type textarea "x"
type textarea "I only need 20, what tank tops don't a"
type textarea "x"
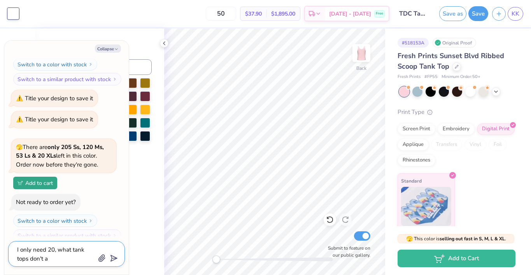
type textarea "I only need 20, what tank tops don't"
type textarea "x"
type textarea "I only need 20, what tank tops don't"
type textarea "x"
type textarea "I only need 20, what tank tops don't"
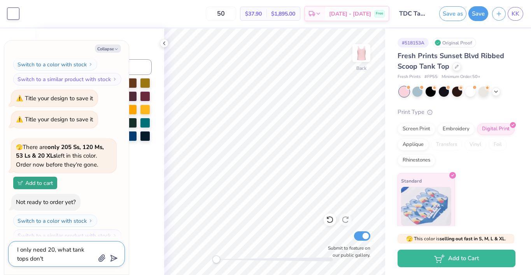
type textarea "x"
type textarea "I only need 20, what tank tops don't h"
type textarea "x"
type textarea "I only need 20, what tank tops don't ha"
type textarea "x"
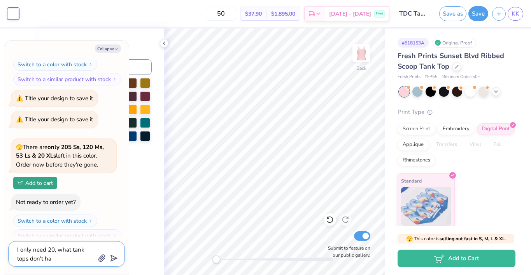
type textarea "I only need 20, what tank tops don't hav"
type textarea "x"
type textarea "I only need 20, what tank tops don't have"
type textarea "x"
type textarea "I only need 20, what tank tops don't have"
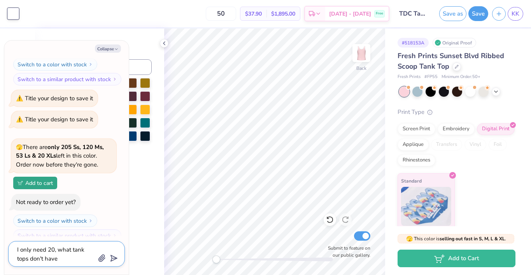
type textarea "x"
type textarea "I only need 20, what tank tops don't have a"
type textarea "x"
type textarea "I only need 20, what tank tops don't have a"
type textarea "x"
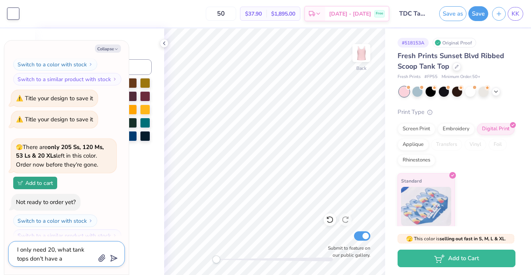
type textarea "I only need 20, what tank tops don't have a m"
type textarea "x"
type textarea "I only need 20, what tank tops don't have a mi"
type textarea "x"
type textarea "I only need 20, what tank tops don't have a min"
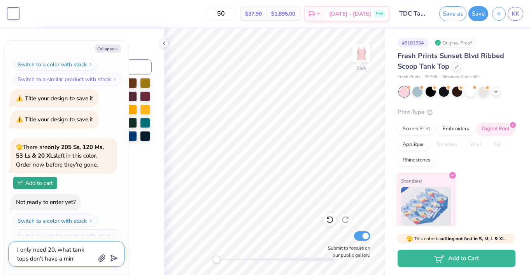
type textarea "x"
type textarea "I only need 20, what tank tops don't have a mini"
type textarea "x"
type textarea "I only need 20, what tank tops don't have a minim"
type textarea "x"
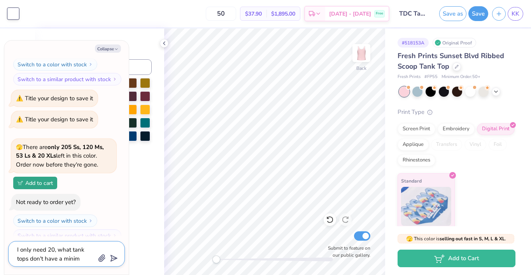
type textarea "I only need 20, what tank tops don't have a minimu"
type textarea "x"
type textarea "I only need 20, what tank tops don't have a minimum"
type textarea "x"
type textarea "I only need 20, what tank tops don't have a minimum"
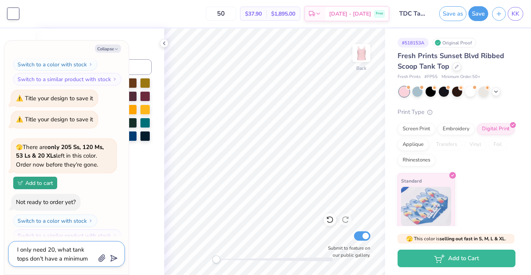
type textarea "x"
type textarea "I only need 20, what tank tops don't have a minimum q"
type textarea "x"
type textarea "I only need 20, what tank tops don't have a minimum qu"
type textarea "x"
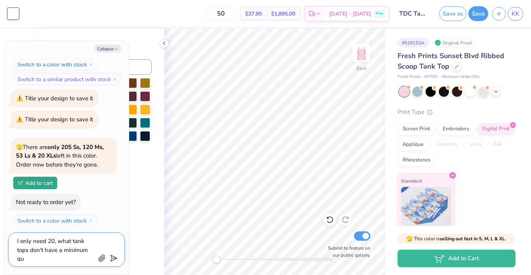
type textarea "I only need 20, what tank tops don't have a minimum qua"
type textarea "x"
type textarea "I only need 20, what tank tops don't have a minimum quan"
type textarea "x"
type textarea "I only need 20, what tank tops don't have a minimum quant"
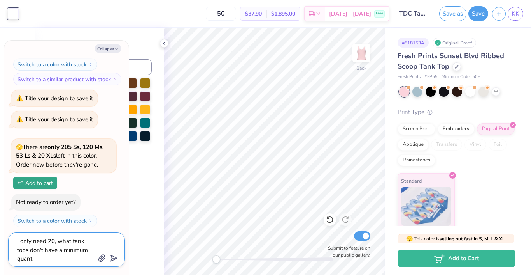
type textarea "x"
type textarea "I only need 20, what tank tops don't have a minimum quanti"
type textarea "x"
type textarea "I only need 20, what tank tops don't have a minimum quantit"
type textarea "x"
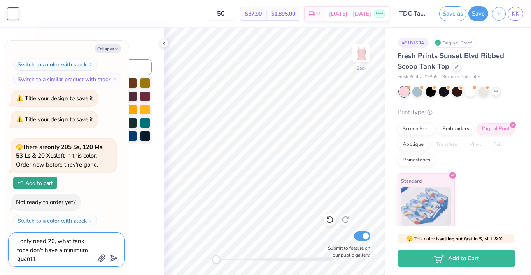
type textarea "I only need 20, what tank tops don't have a minimum quantity"
type textarea "x"
type textarea "I only need 20, what tank tops don't have a minimum quantity?"
type textarea "x"
type textarea "I only need 20, what tank tops don't have a minimum quantity?"
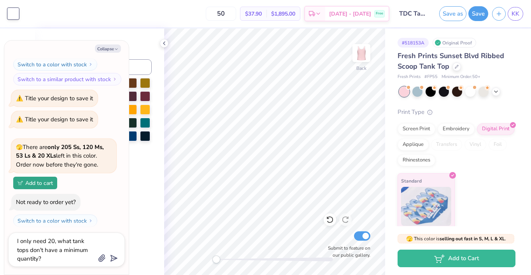
scroll to position [146, 0]
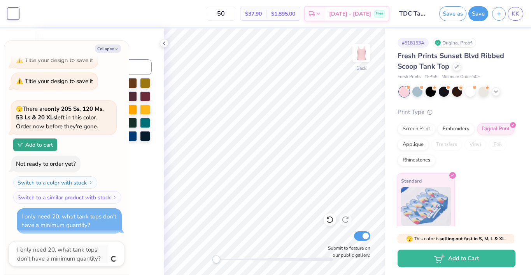
type textarea "x"
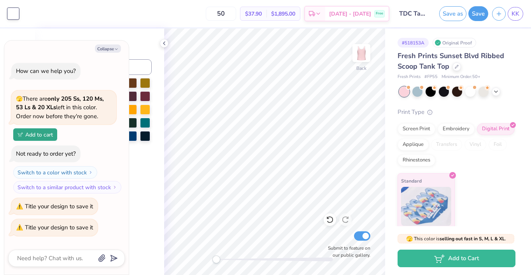
scroll to position [0, 0]
click at [497, 13] on icon "button" at bounding box center [499, 12] width 7 height 7
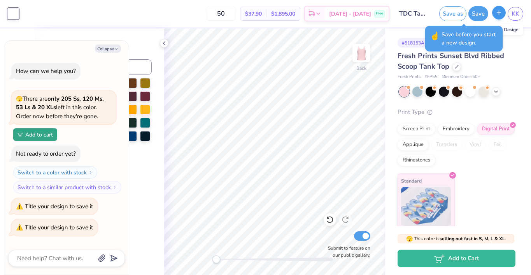
scroll to position [174, 0]
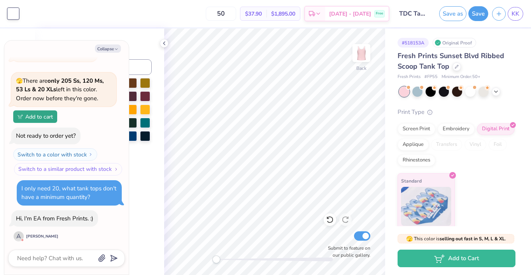
click at [47, 163] on button "Switch to a similar product with stock" at bounding box center [68, 169] width 108 height 12
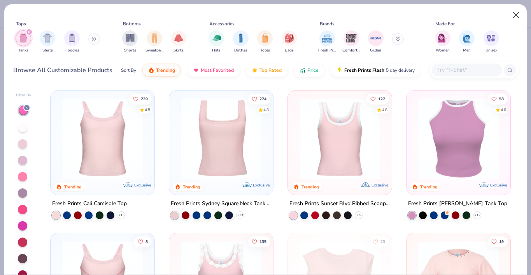
click at [520, 15] on button "Close" at bounding box center [516, 15] width 15 height 15
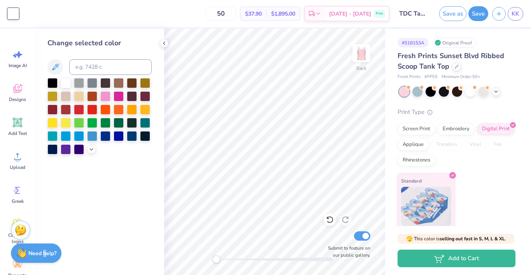
click at [44, 253] on strong "Need help?" at bounding box center [42, 252] width 28 height 7
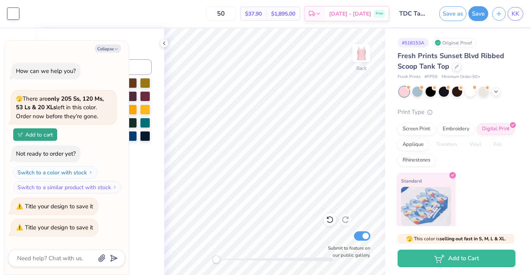
scroll to position [174, 0]
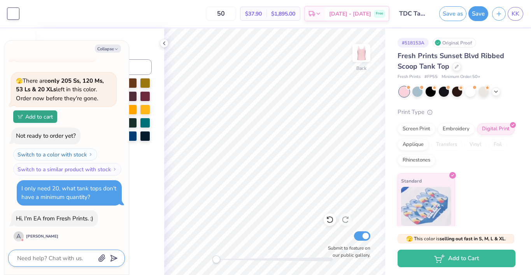
click at [61, 259] on textarea at bounding box center [55, 258] width 79 height 10
type textarea "x"
type textarea "D"
type textarea "x"
type textarea "Do"
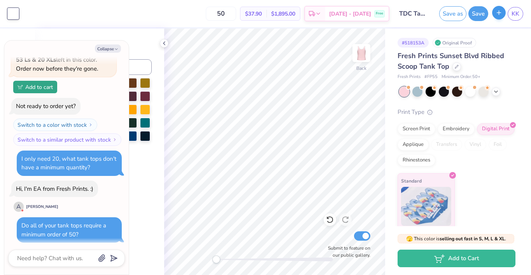
scroll to position [249, 0]
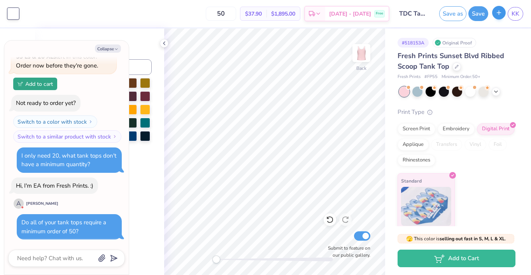
click at [501, 17] on button "button" at bounding box center [500, 13] width 14 height 14
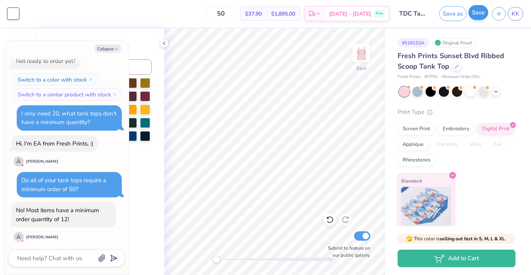
click at [483, 19] on button "Save" at bounding box center [479, 12] width 20 height 15
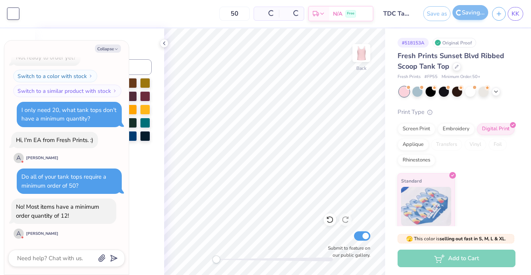
scroll to position [224, 0]
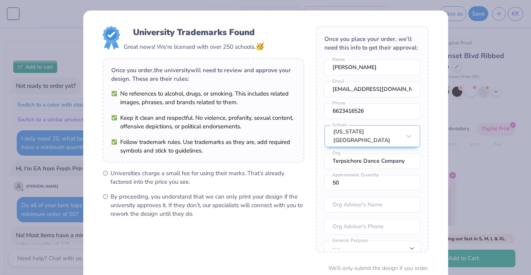
click at [18, 160] on div "University Trademarks Found Great news! We're licensed with over 250 schools. 🥳…" at bounding box center [265, 137] width 531 height 275
click at [87, 125] on div "University Trademarks Found Great news! We're licensed with over 250 schools. 🥳…" at bounding box center [265, 170] width 365 height 318
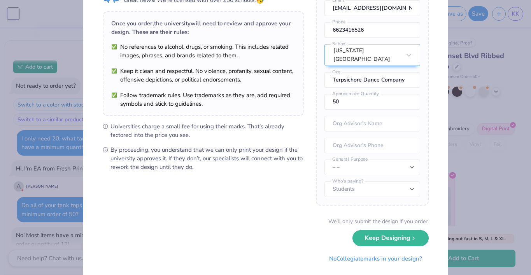
scroll to position [48, 0]
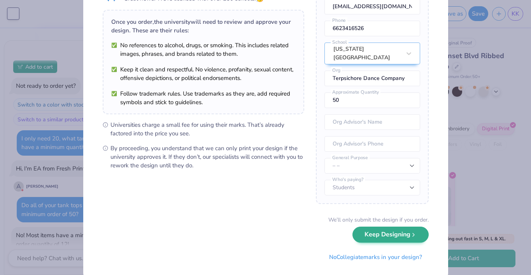
click at [396, 232] on button "Keep Designing" at bounding box center [391, 234] width 76 height 16
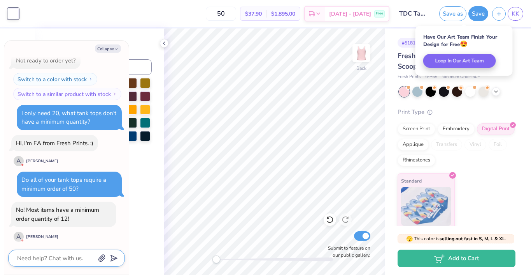
scroll to position [249, 0]
click at [53, 255] on textarea at bounding box center [55, 258] width 79 height 10
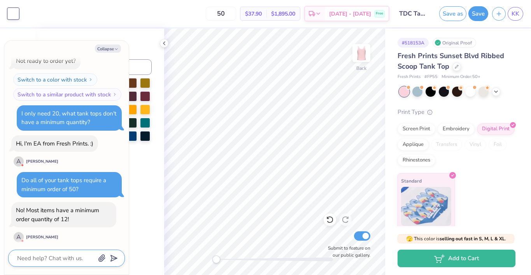
scroll to position [311, 0]
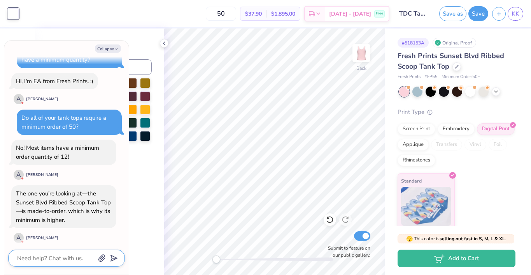
click at [58, 259] on textarea at bounding box center [55, 258] width 79 height 10
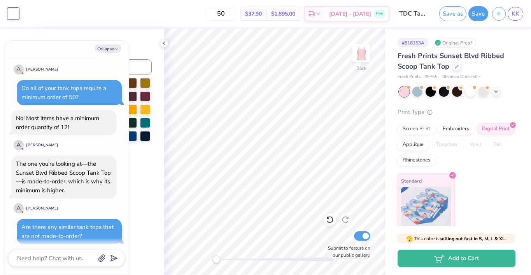
scroll to position [422, 0]
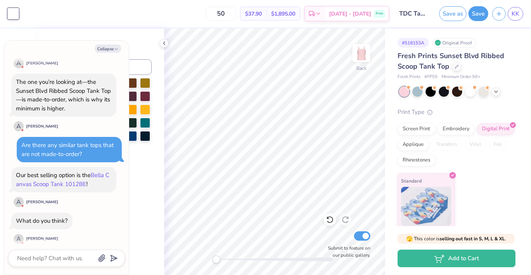
click at [67, 180] on link "Bella Canvas Scoop Tank 1012BE" at bounding box center [62, 179] width 93 height 17
click at [55, 253] on textarea at bounding box center [55, 258] width 79 height 10
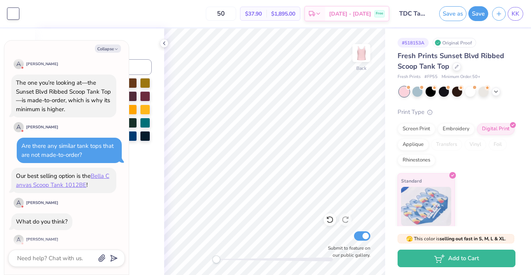
scroll to position [461, 0]
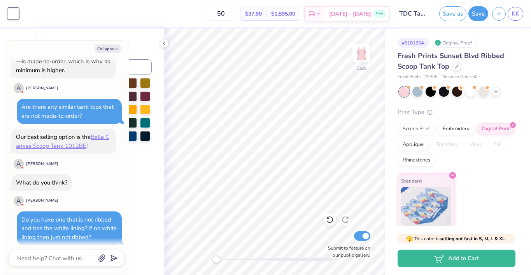
click at [494, 18] on div "KK" at bounding box center [508, 14] width 31 height 14
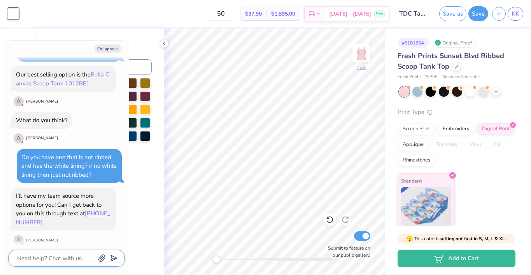
click at [53, 259] on textarea at bounding box center [55, 258] width 79 height 10
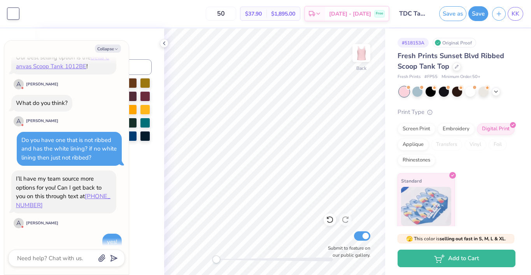
scroll to position [538, 0]
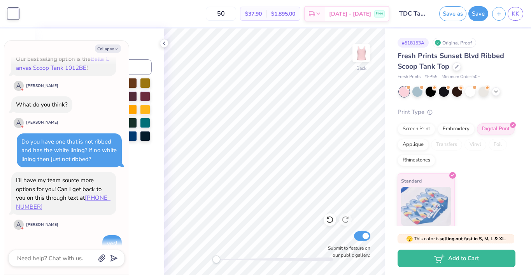
click at [51, 64] on link "Bella Canvas Scoop Tank 1012BE" at bounding box center [62, 63] width 93 height 17
click at [459, 65] on div at bounding box center [457, 66] width 9 height 9
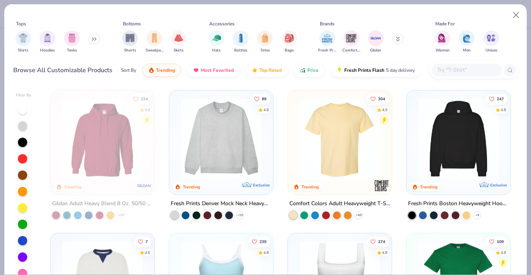
click at [21, 242] on div at bounding box center [22, 240] width 9 height 9
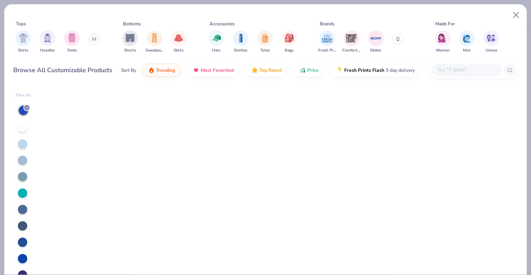
scroll to position [1019, 0]
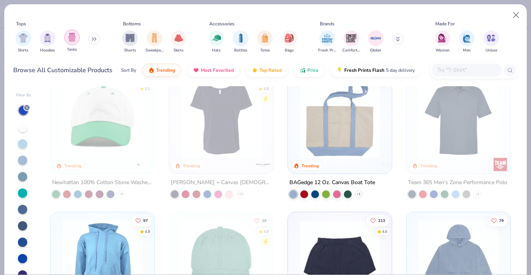
click at [71, 37] on img "filter for Tanks" at bounding box center [72, 37] width 9 height 9
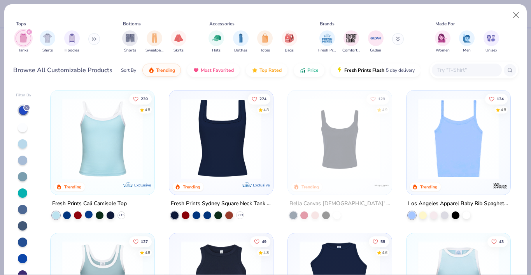
click at [88, 216] on div at bounding box center [89, 214] width 8 height 8
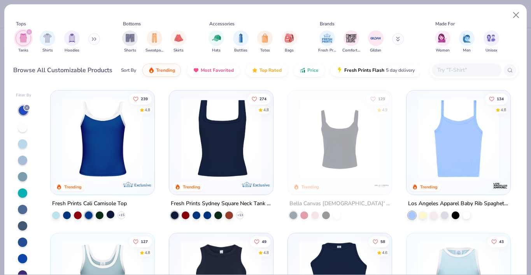
click at [111, 213] on div at bounding box center [111, 214] width 8 height 8
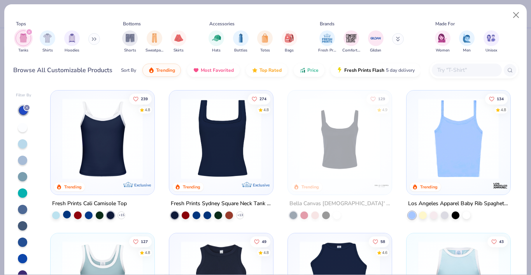
click at [65, 216] on div at bounding box center [67, 214] width 8 height 8
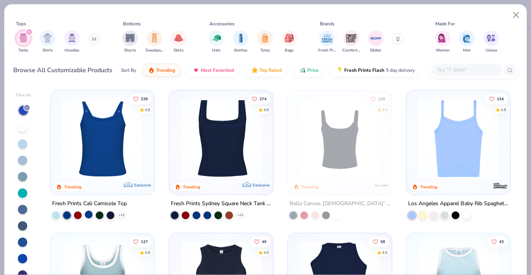
click at [85, 213] on div at bounding box center [89, 214] width 8 height 8
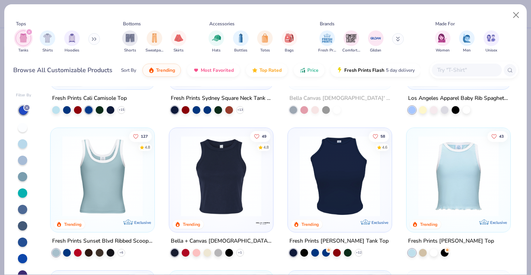
scroll to position [136, 0]
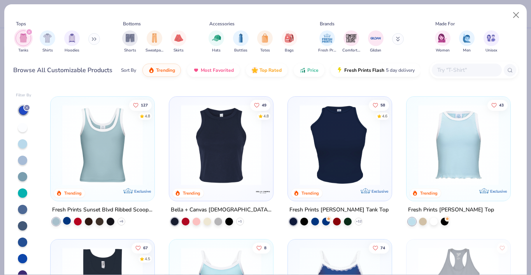
click at [69, 219] on div at bounding box center [67, 220] width 8 height 8
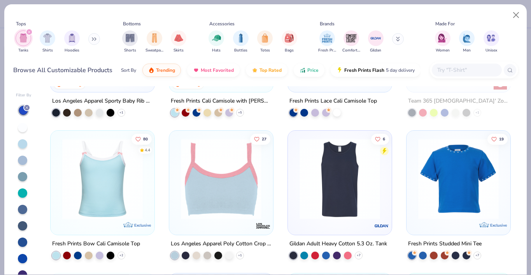
scroll to position [391, 0]
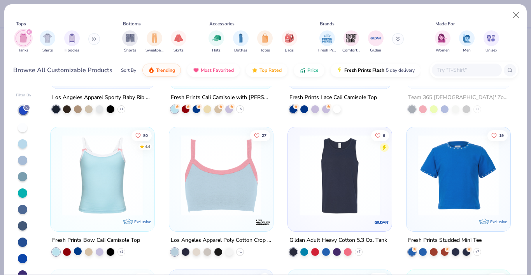
click at [77, 252] on div at bounding box center [78, 251] width 8 height 8
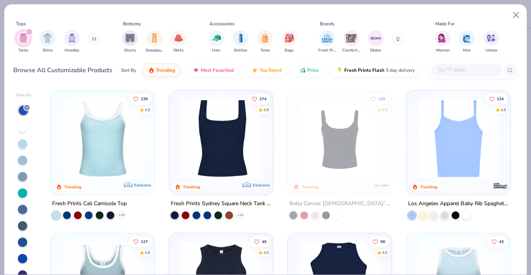
scroll to position [0, 0]
click at [517, 17] on button "Close" at bounding box center [516, 15] width 15 height 15
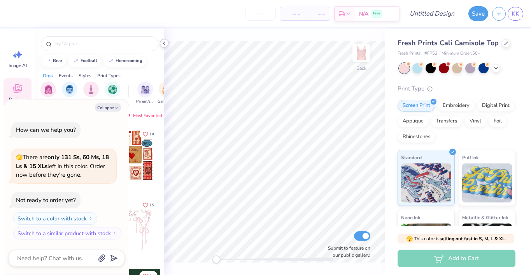
click at [164, 45] on icon at bounding box center [164, 43] width 6 height 6
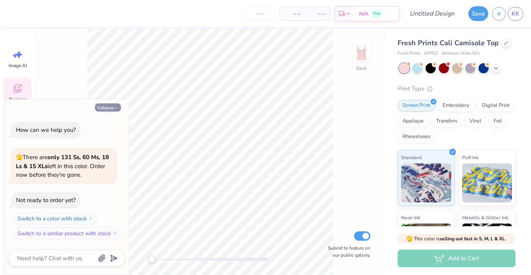
click at [101, 106] on button "Collapse" at bounding box center [108, 107] width 26 height 8
type textarea "x"
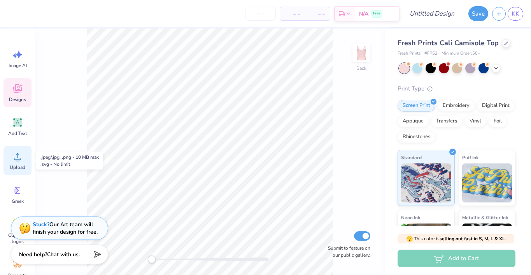
click at [19, 160] on circle at bounding box center [17, 159] width 5 height 5
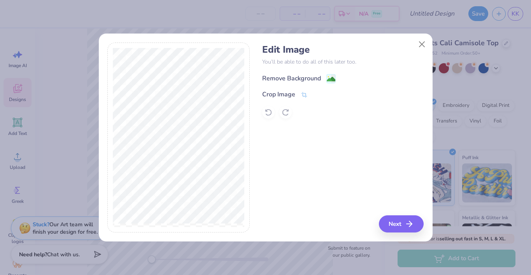
click at [330, 77] on image at bounding box center [331, 79] width 9 height 9
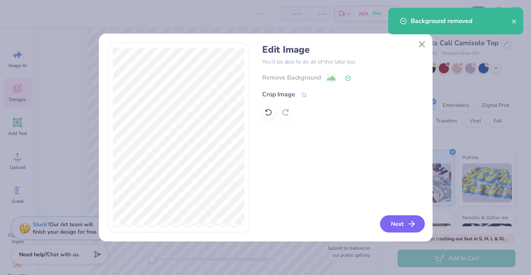
click at [399, 218] on button "Next" at bounding box center [402, 223] width 45 height 17
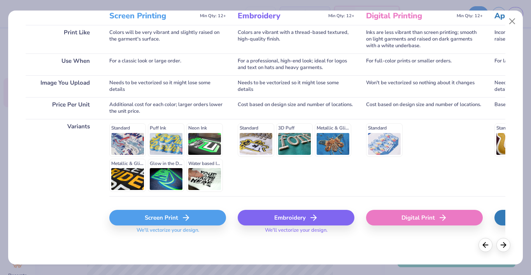
scroll to position [113, 0]
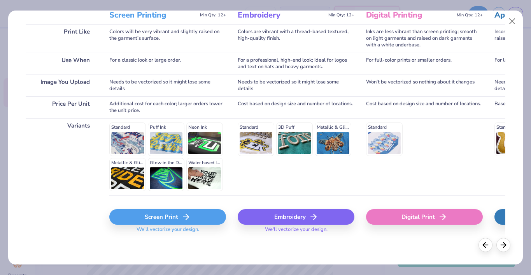
click at [388, 216] on div "Digital Print" at bounding box center [424, 217] width 117 height 16
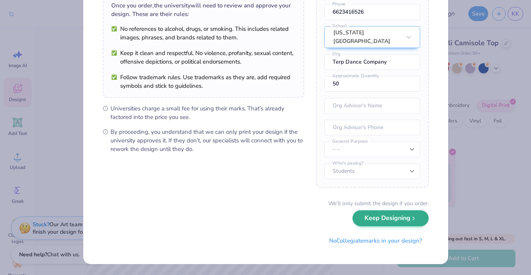
scroll to position [64, 0]
click at [401, 225] on button "Keep Designing" at bounding box center [391, 218] width 76 height 16
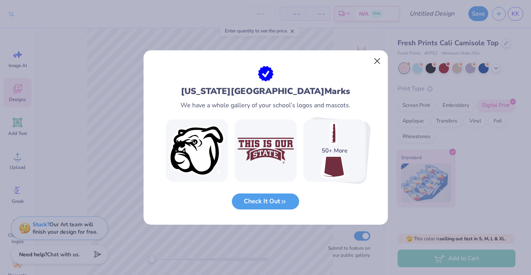
click at [380, 58] on button "Close" at bounding box center [377, 61] width 15 height 15
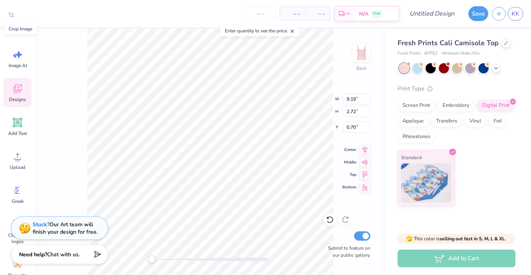
click at [14, 14] on icon at bounding box center [11, 14] width 7 height 7
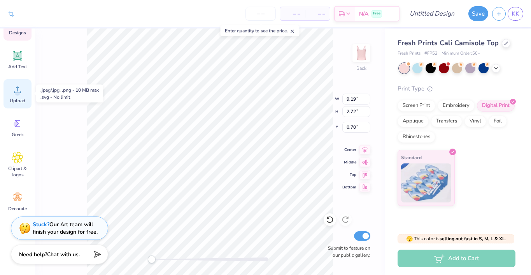
scroll to position [67, 0]
click at [271, 14] on input "number" at bounding box center [261, 14] width 30 height 14
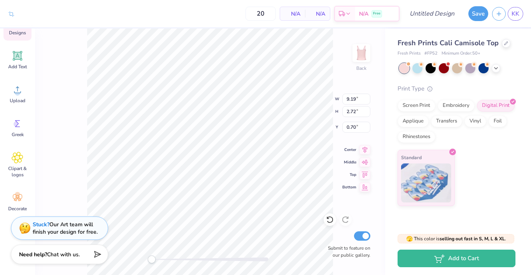
type input "50"
click at [299, 48] on body "Crop Image 50 N/A Per Item N/A Total Est. Delivery N/A Free Design Title Save K…" at bounding box center [265, 137] width 531 height 275
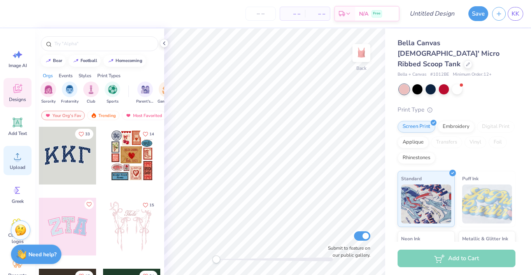
click at [20, 159] on icon at bounding box center [17, 156] width 7 height 7
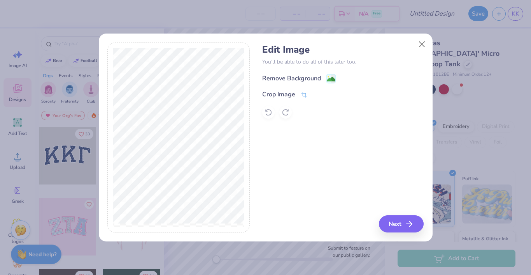
click at [329, 79] on image at bounding box center [331, 79] width 9 height 9
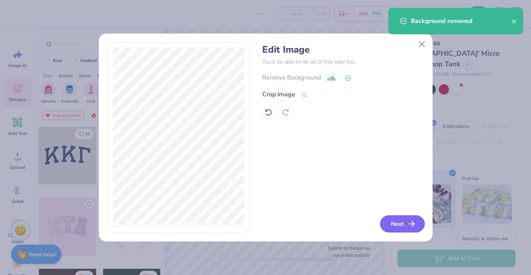
click at [403, 226] on button "Next" at bounding box center [402, 223] width 45 height 17
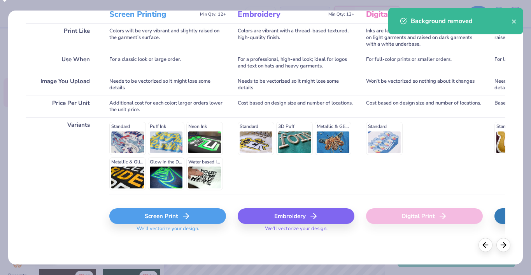
scroll to position [113, 0]
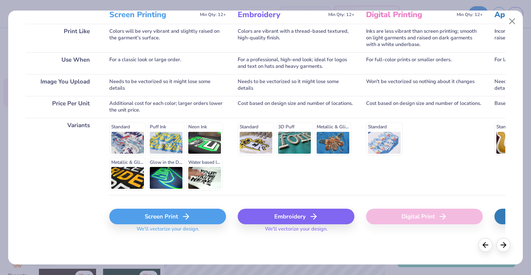
click at [188, 214] on icon at bounding box center [185, 215] width 9 height 9
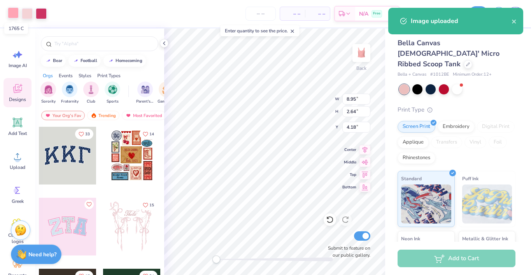
click at [10, 12] on div at bounding box center [13, 12] width 11 height 11
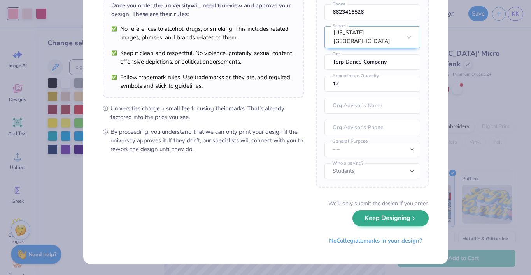
scroll to position [64, 0]
click at [386, 220] on button "Keep Designing" at bounding box center [391, 218] width 76 height 16
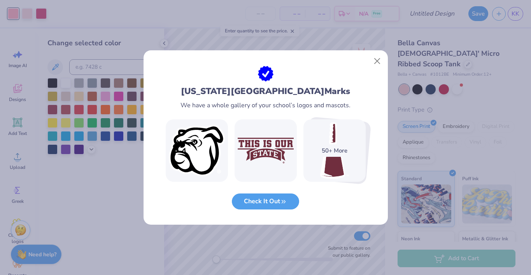
scroll to position [0, 0]
click at [378, 60] on button "Close" at bounding box center [377, 61] width 15 height 15
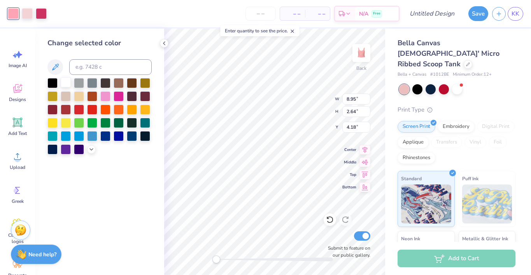
click at [67, 81] on div at bounding box center [66, 82] width 10 height 10
click at [26, 13] on div at bounding box center [27, 12] width 11 height 11
click at [69, 85] on div at bounding box center [66, 82] width 10 height 10
click at [28, 14] on div at bounding box center [27, 12] width 11 height 11
click at [67, 87] on div at bounding box center [66, 82] width 10 height 10
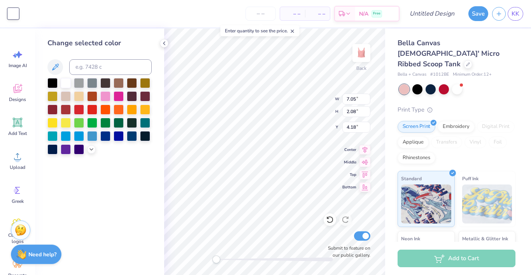
type input "7.05"
type input "2.08"
type input "0.69"
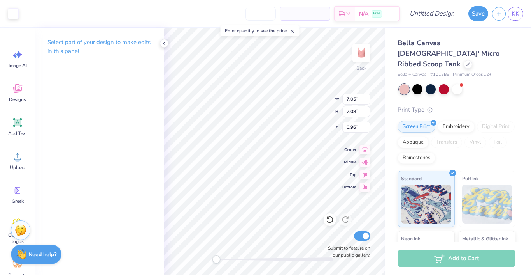
type input "6.37"
type input "1.88"
click at [267, 16] on input "number" at bounding box center [261, 14] width 30 height 14
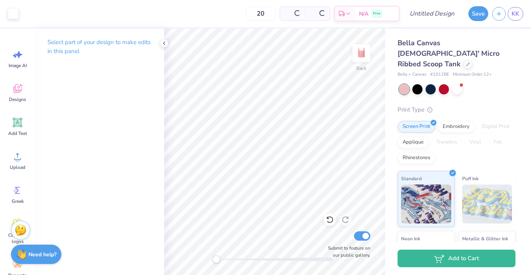
type input "20"
click at [430, 83] on div at bounding box center [431, 88] width 10 height 10
click at [417, 3] on div "Design Title" at bounding box center [432, 13] width 57 height 27
click at [432, 83] on div at bounding box center [431, 88] width 10 height 10
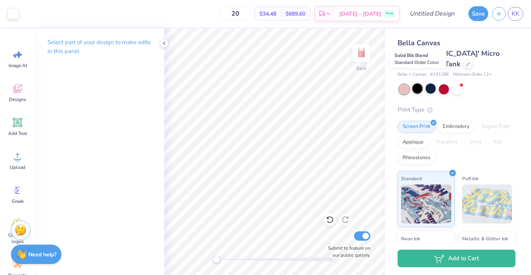
click at [416, 83] on div at bounding box center [418, 88] width 10 height 10
click at [403, 84] on div at bounding box center [404, 89] width 10 height 10
click at [423, 83] on div at bounding box center [418, 88] width 10 height 10
click at [433, 83] on div at bounding box center [431, 88] width 10 height 10
click at [445, 83] on div at bounding box center [444, 88] width 10 height 10
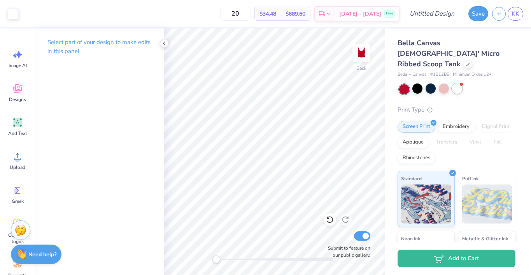
click at [453, 83] on div at bounding box center [457, 88] width 10 height 10
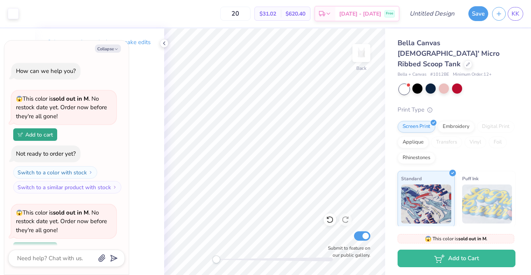
scroll to position [66, 0]
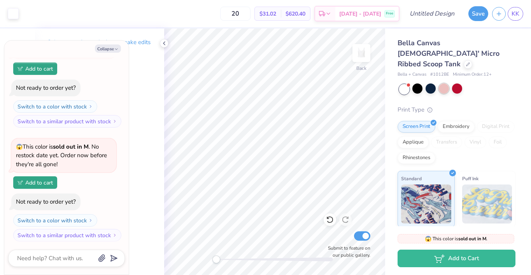
click at [443, 83] on div at bounding box center [444, 88] width 10 height 10
click at [434, 83] on div at bounding box center [431, 88] width 10 height 10
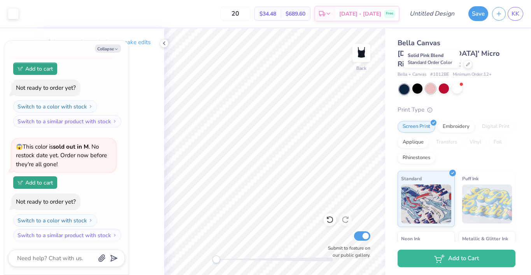
click at [433, 83] on div at bounding box center [431, 88] width 10 height 10
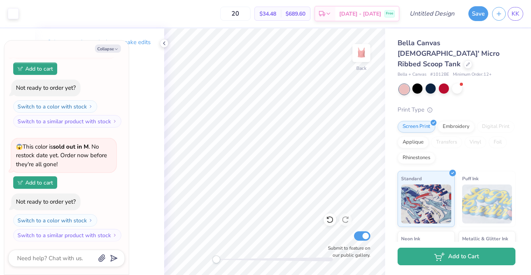
click at [428, 254] on button "Add to Cart" at bounding box center [457, 256] width 118 height 18
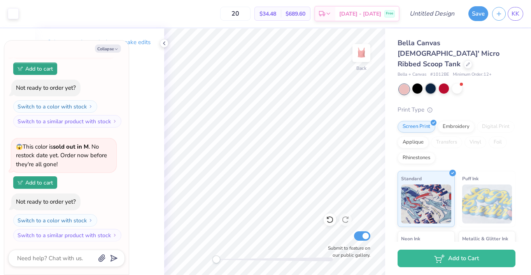
click at [431, 83] on div at bounding box center [431, 88] width 10 height 10
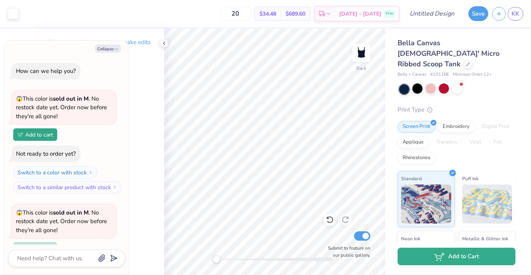
click at [469, 254] on button "Add to Cart" at bounding box center [457, 256] width 118 height 18
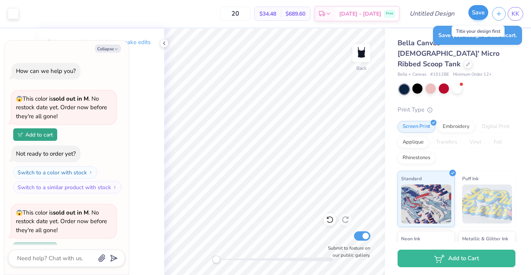
click at [476, 18] on button "Save" at bounding box center [479, 12] width 20 height 15
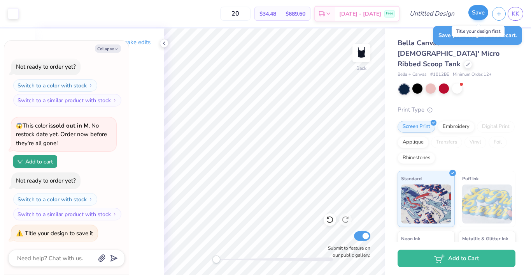
click at [480, 16] on button "Save" at bounding box center [479, 12] width 20 height 15
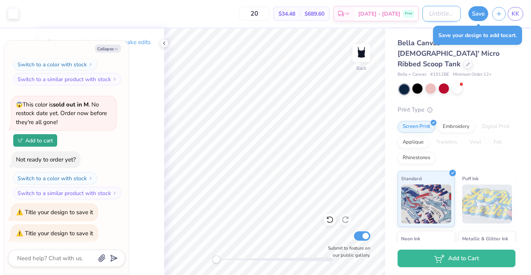
click at [429, 18] on input "Design Title" at bounding box center [442, 14] width 38 height 16
type textarea "x"
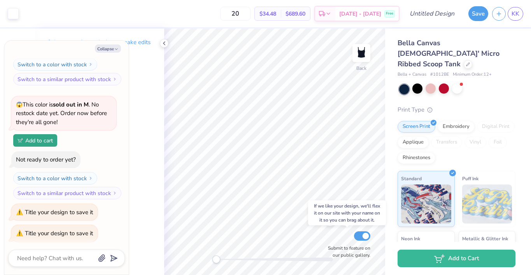
click at [359, 234] on input "Submit to feature on our public gallery." at bounding box center [362, 235] width 16 height 9
checkbox input "false"
type textarea "x"
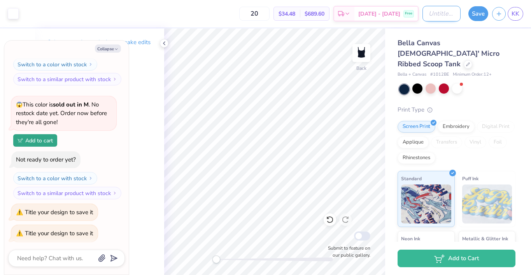
click at [441, 15] on input "Design Title" at bounding box center [442, 14] width 38 height 16
type input "t"
type textarea "x"
drag, startPoint x: 442, startPoint y: 14, endPoint x: 447, endPoint y: 7, distance: 9.0
click at [447, 7] on input "t" at bounding box center [442, 14] width 38 height 16
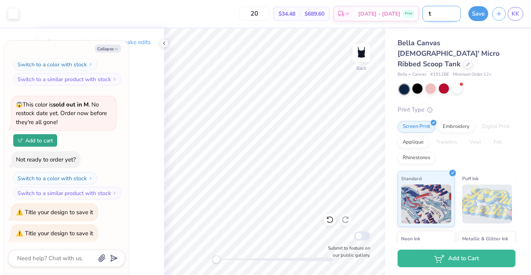
click at [440, 18] on input "t" at bounding box center [442, 14] width 38 height 16
type input "td"
type textarea "x"
type input "tdc"
type textarea "x"
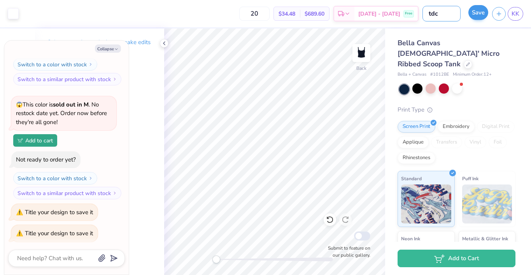
type input "tdc"
click at [481, 17] on button "Save" at bounding box center [479, 12] width 20 height 15
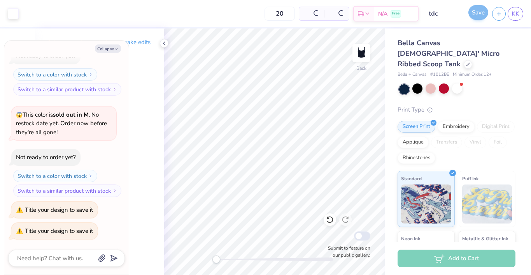
scroll to position [83, 0]
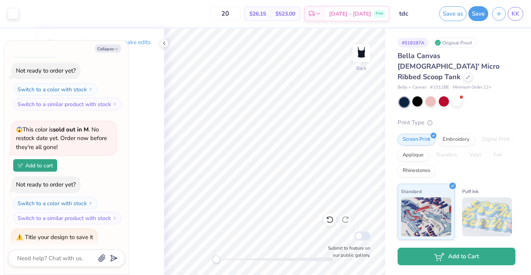
click at [445, 257] on icon "button" at bounding box center [440, 256] width 11 height 9
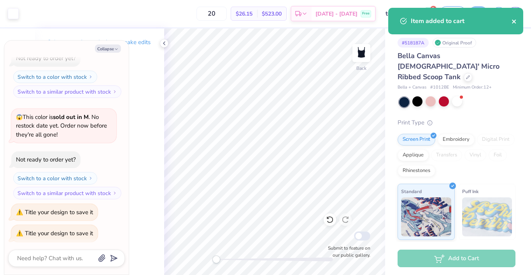
click at [516, 22] on icon "close" at bounding box center [514, 21] width 5 height 6
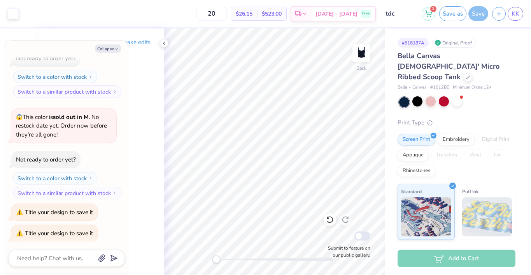
click at [516, 14] on div "Art colors 20 $26.15 Per Item $523.00 Total Est. Delivery [DATE] - [DATE] Free …" at bounding box center [265, 137] width 531 height 275
click at [431, 13] on icon at bounding box center [429, 12] width 7 height 4
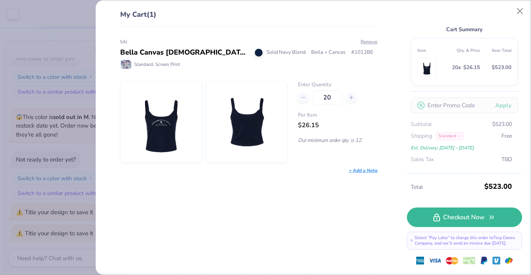
scroll to position [13, 0]
click at [244, 124] on img at bounding box center [246, 121] width 67 height 81
drag, startPoint x: 167, startPoint y: 127, endPoint x: 381, endPoint y: 114, distance: 214.2
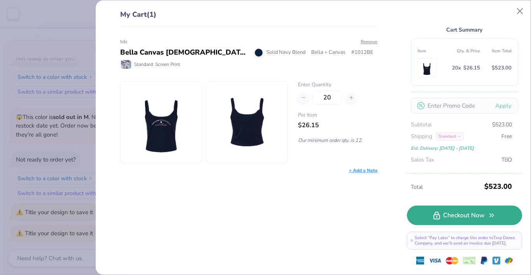
click at [438, 211] on icon at bounding box center [437, 215] width 7 height 8
type textarea "x"
type input "19"
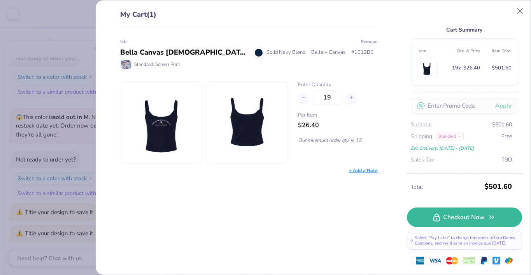
type textarea "x"
type input "19"
type textarea "x"
click at [522, 9] on button "Close" at bounding box center [520, 11] width 15 height 15
